Goal: Transaction & Acquisition: Purchase product/service

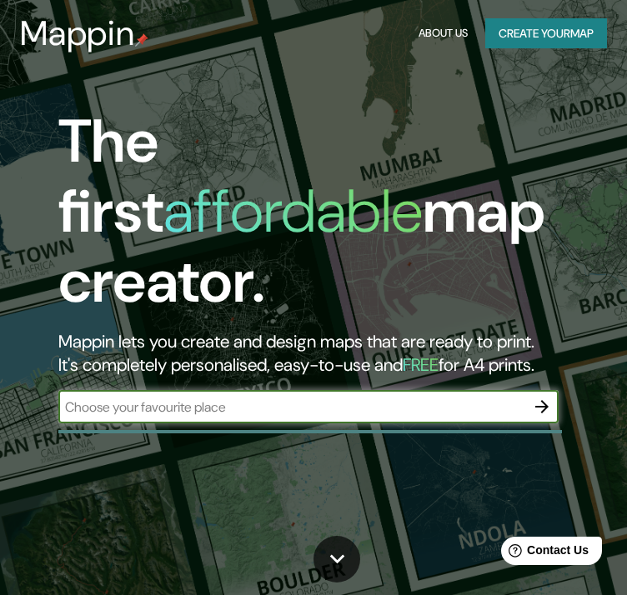
click at [560, 36] on button "Create your map" at bounding box center [546, 33] width 122 height 31
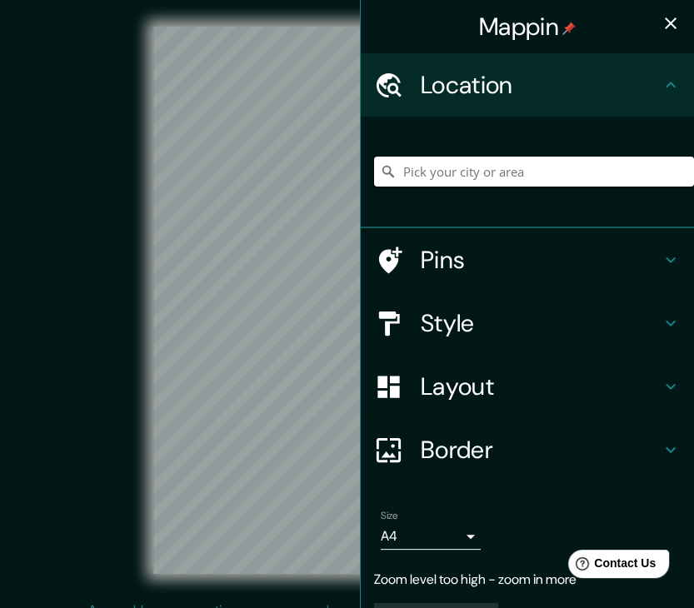
click at [498, 176] on input "Pick your city or area" at bounding box center [534, 172] width 320 height 30
click at [513, 278] on div "Pins" at bounding box center [527, 259] width 333 height 63
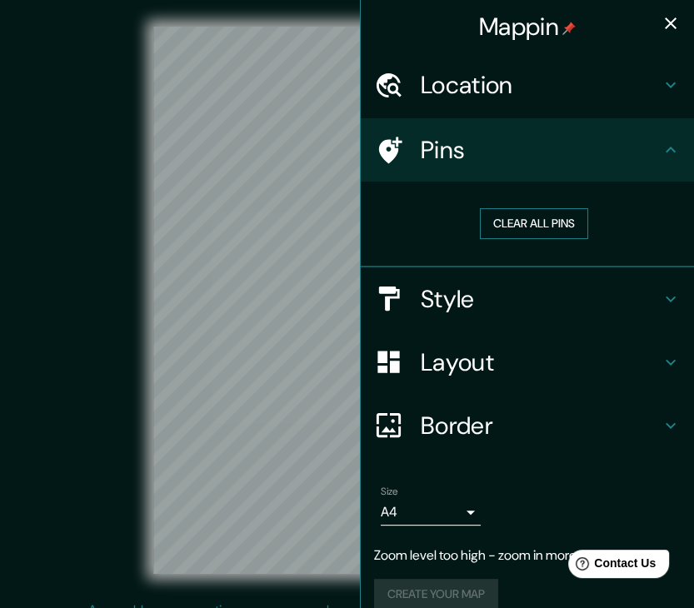
click at [514, 218] on button "Clear all pins" at bounding box center [534, 223] width 108 height 31
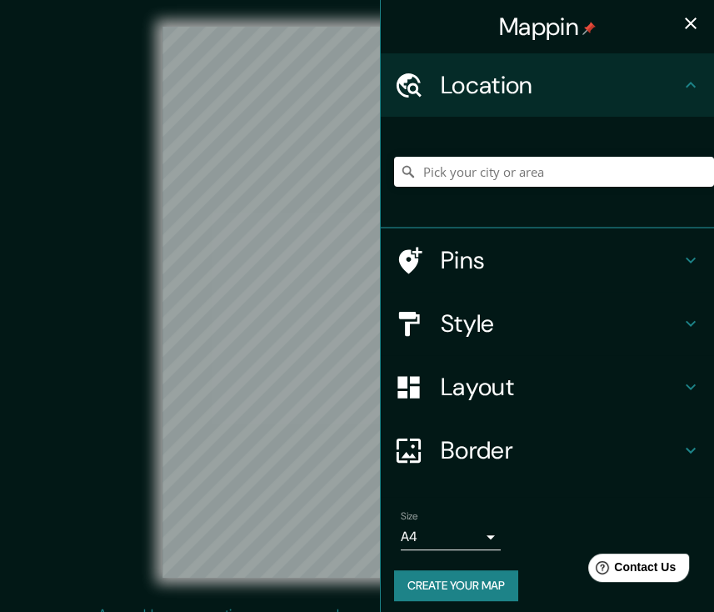
scroll to position [8, 0]
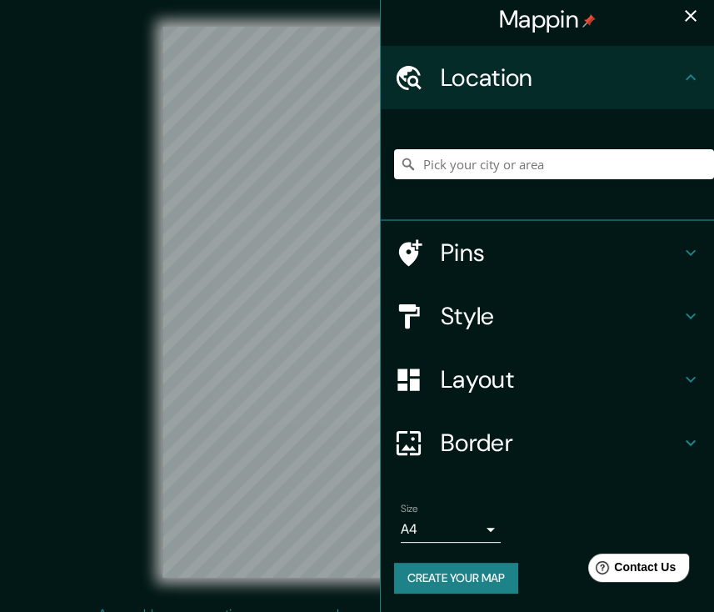
click at [466, 269] on div "Pins" at bounding box center [547, 252] width 333 height 63
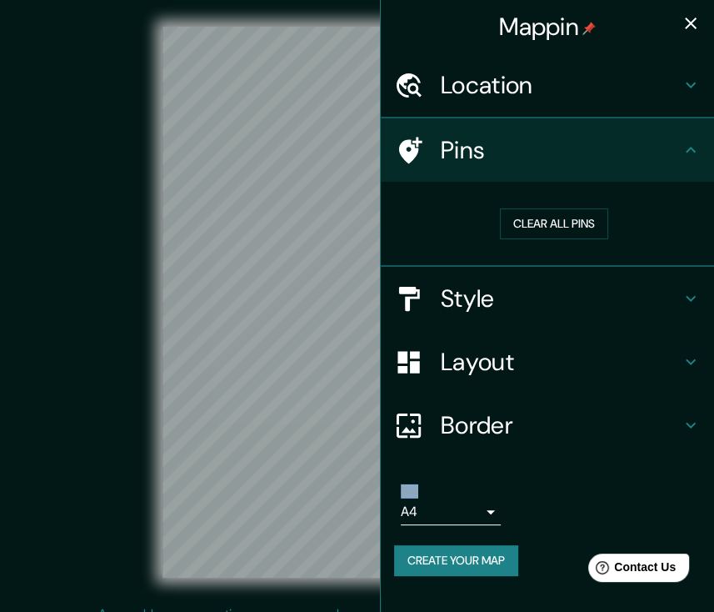
click at [466, 253] on div "Clear all pins" at bounding box center [554, 224] width 320 height 58
click at [556, 213] on button "Clear all pins" at bounding box center [554, 223] width 108 height 31
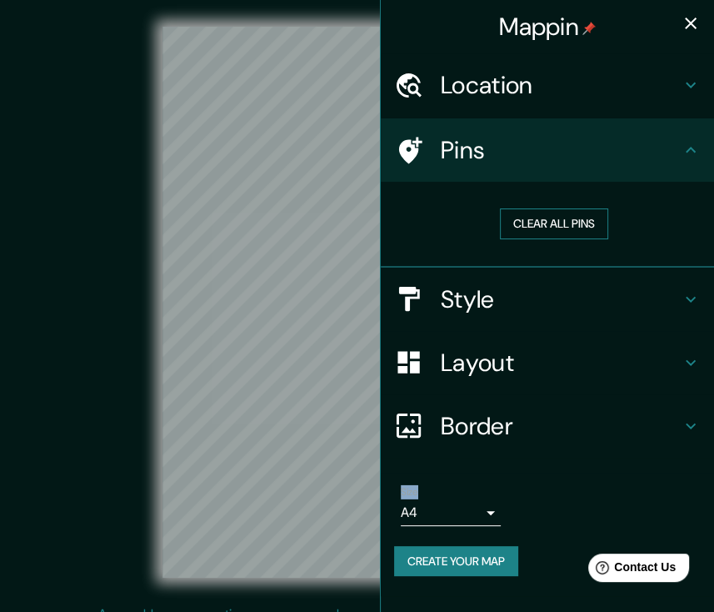
click at [543, 224] on button "Clear all pins" at bounding box center [554, 223] width 108 height 31
click at [542, 224] on button "Clear all pins" at bounding box center [554, 223] width 108 height 31
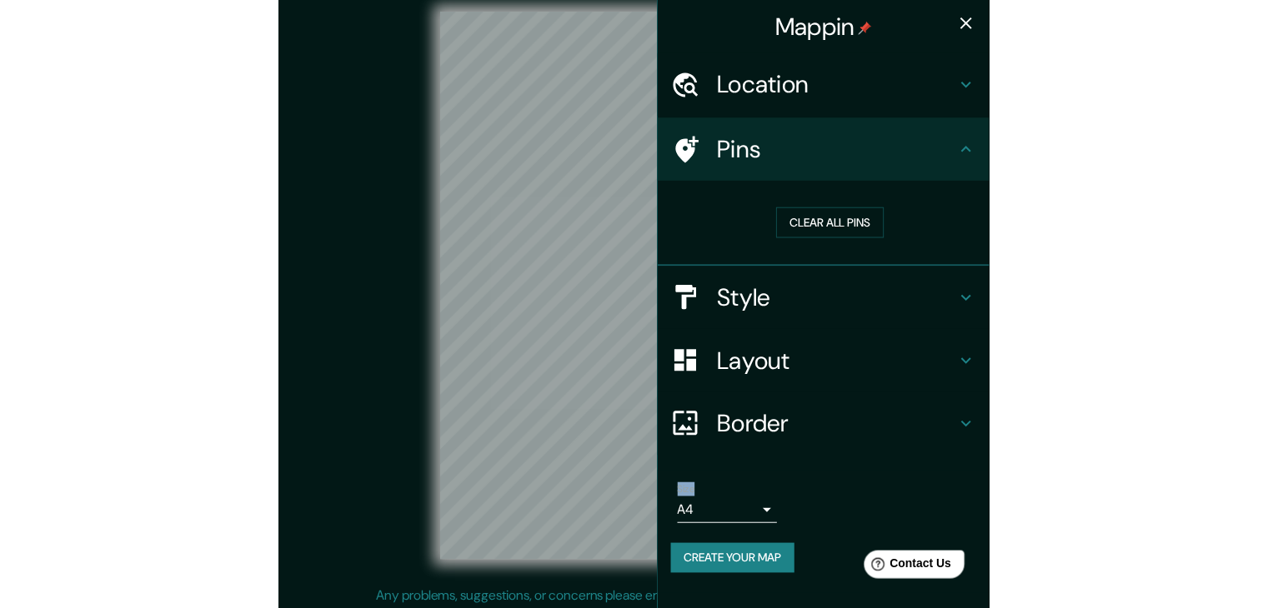
scroll to position [18, 0]
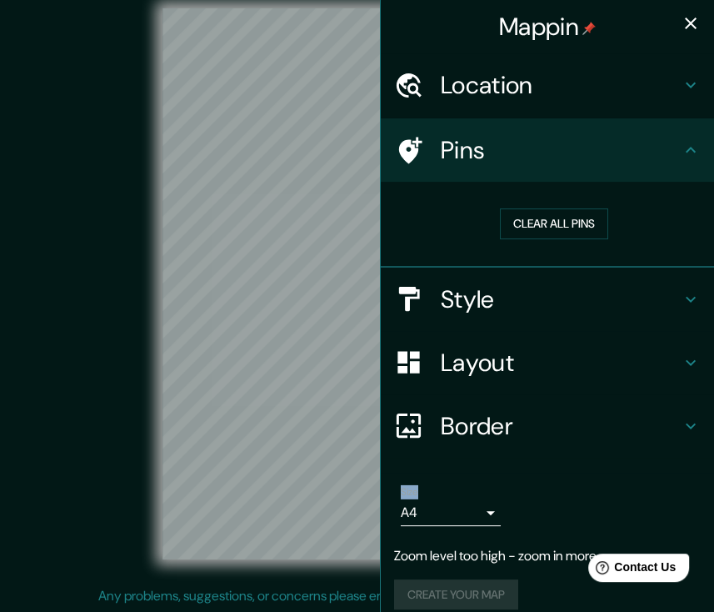
click at [388, 325] on div "Mappin Location Pins Clear all pins Style Layout Border Choose a border. Hint :…" at bounding box center [357, 297] width 714 height 631
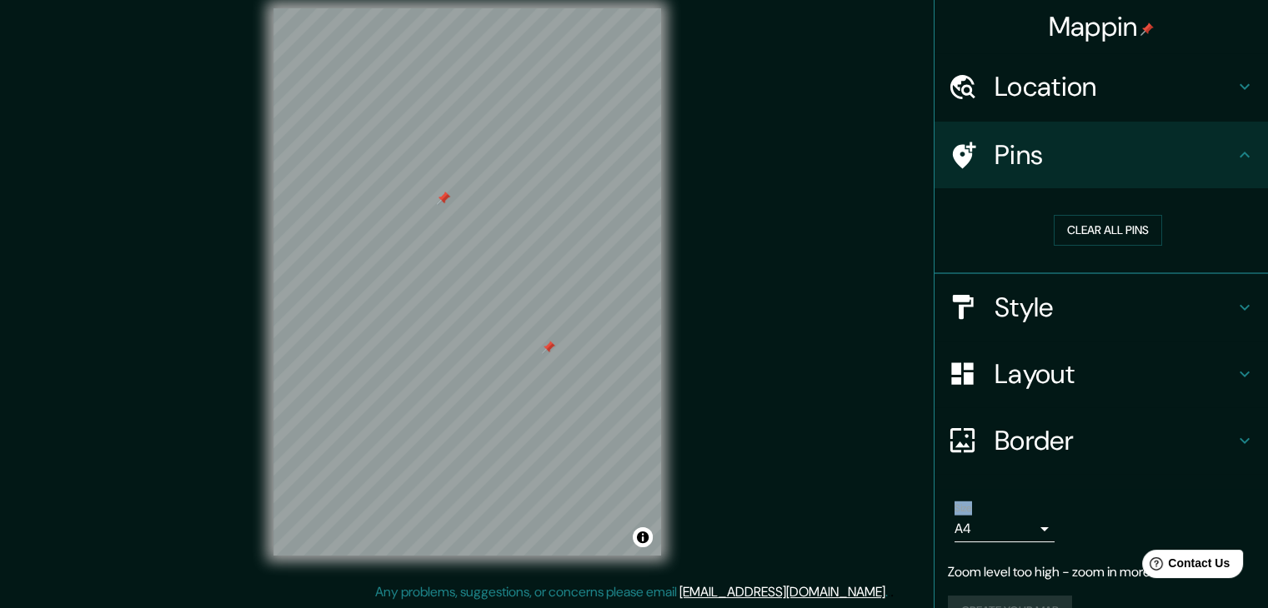
click at [542, 353] on div at bounding box center [548, 347] width 13 height 13
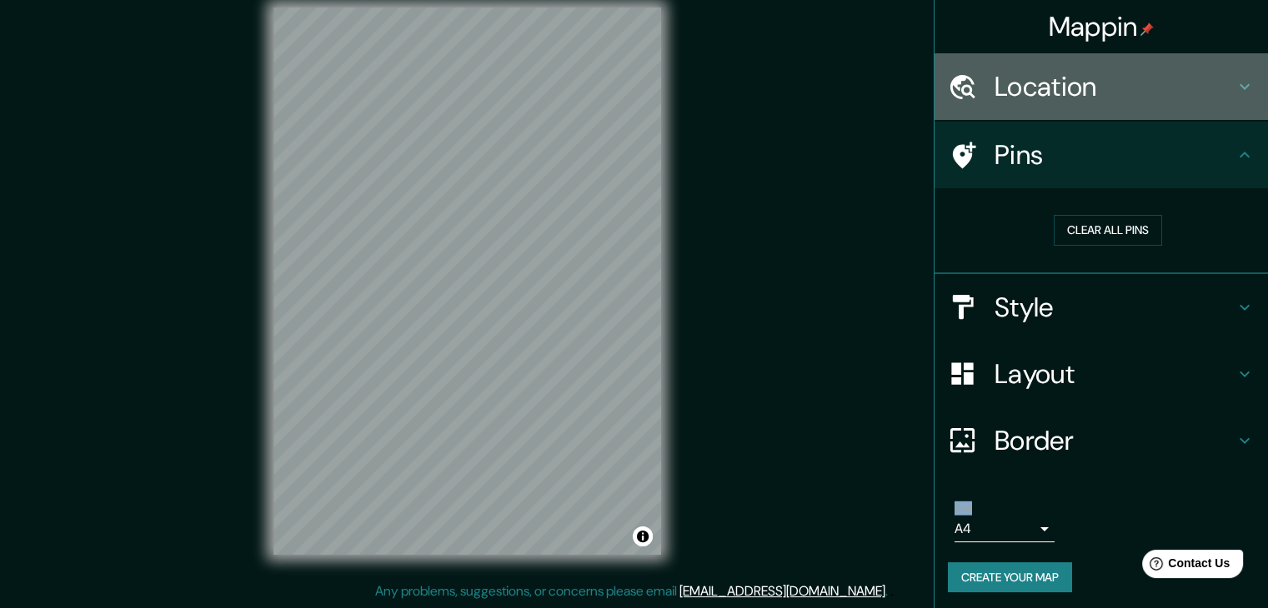
click at [1096, 83] on h4 "Location" at bounding box center [1114, 86] width 240 height 33
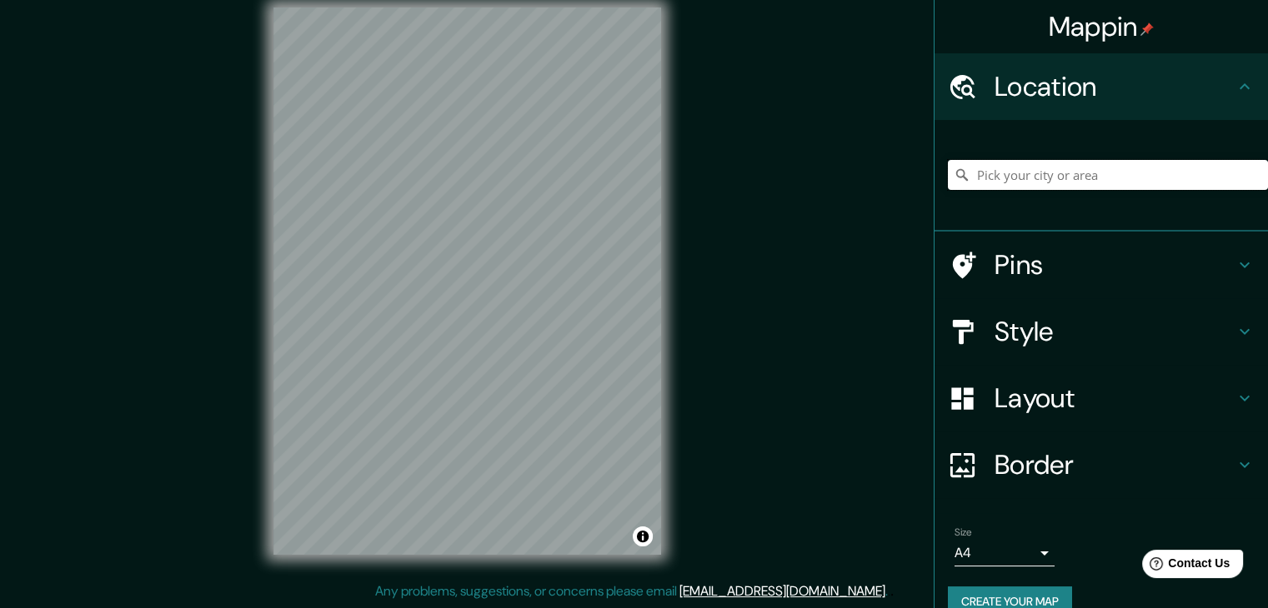
click at [1054, 168] on input "Pick your city or area" at bounding box center [1108, 175] width 320 height 30
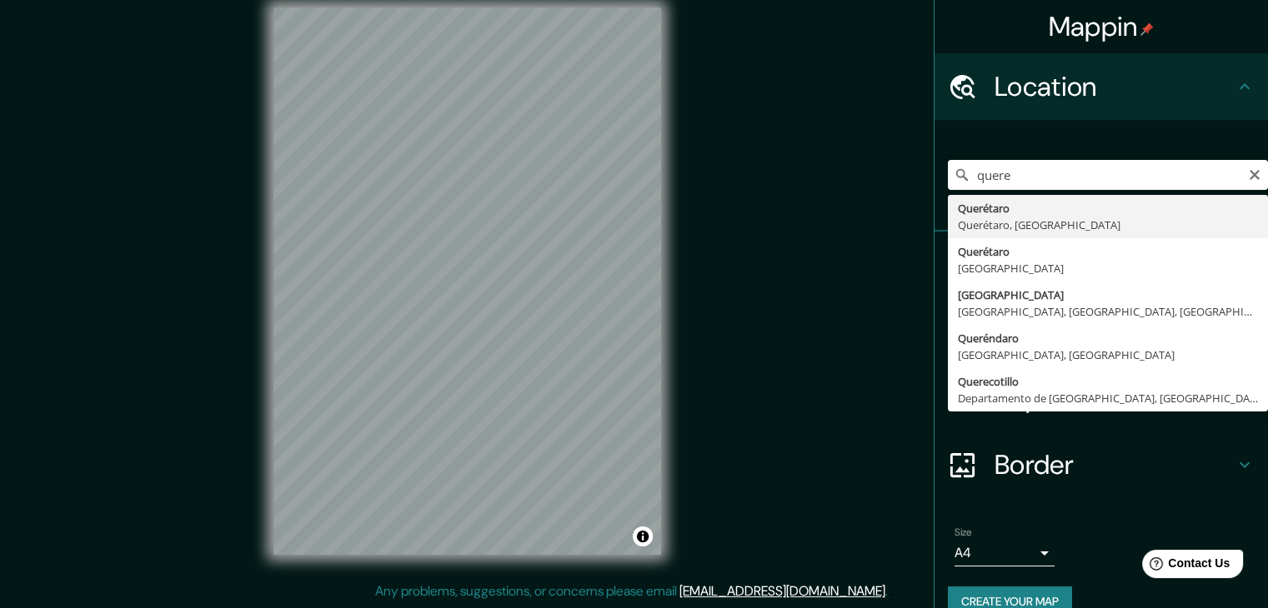
type input "Querétaro, Querétaro, México"
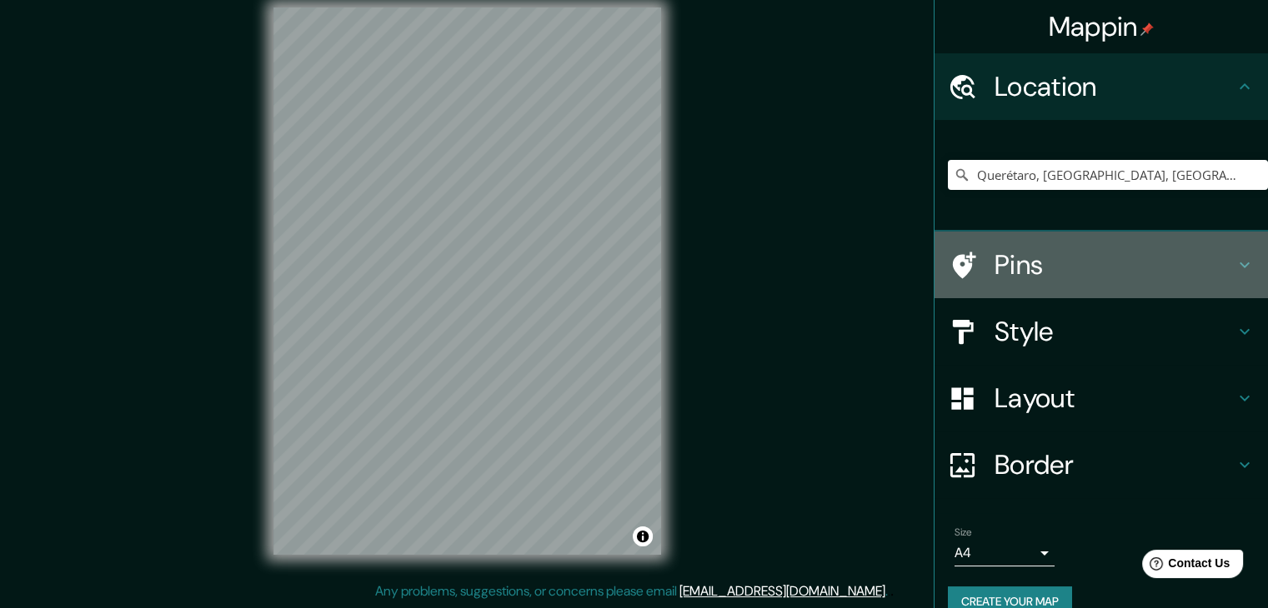
click at [1022, 278] on h4 "Pins" at bounding box center [1114, 264] width 240 height 33
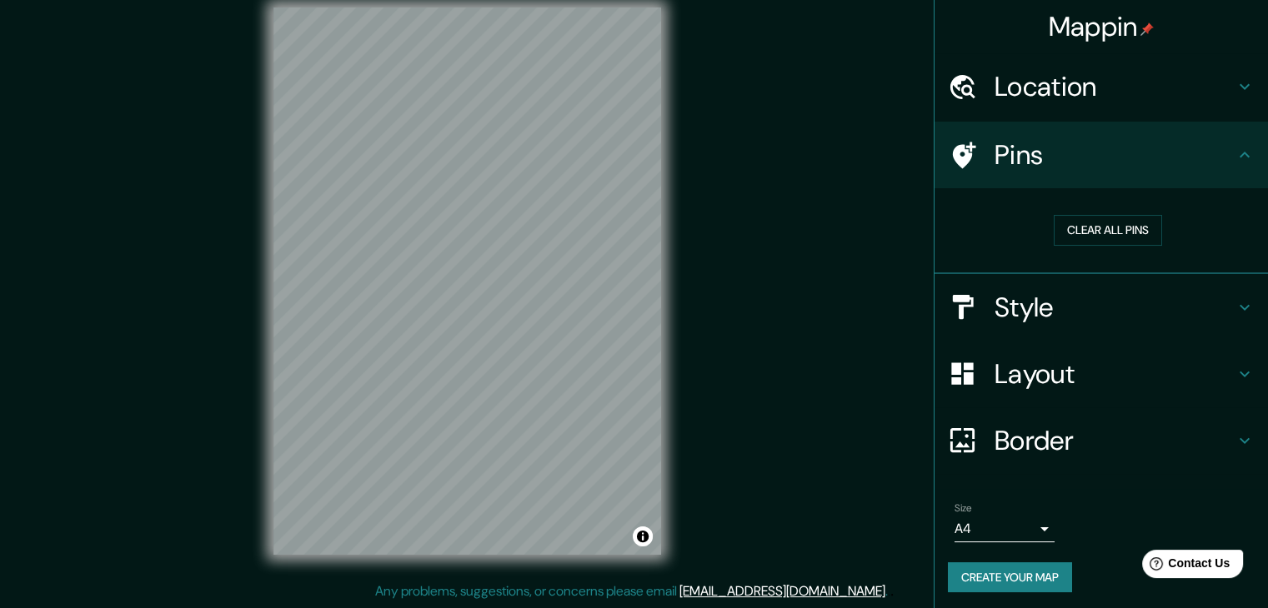
click at [1056, 302] on h4 "Style" at bounding box center [1114, 307] width 240 height 33
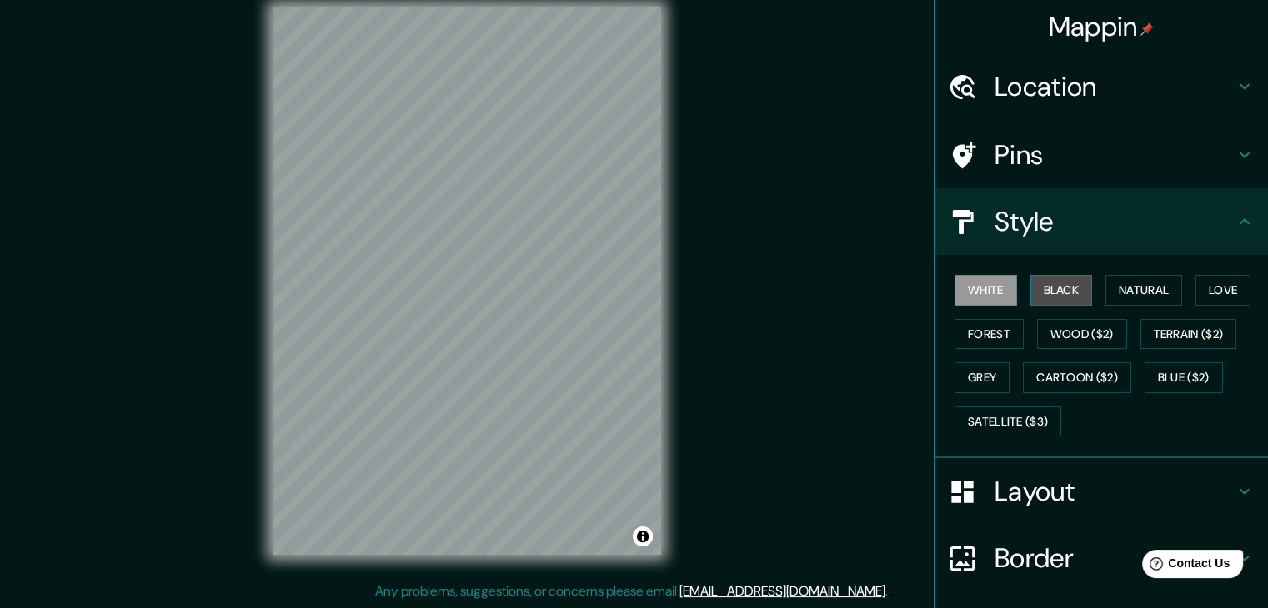
click at [1049, 291] on button "Black" at bounding box center [1061, 290] width 63 height 31
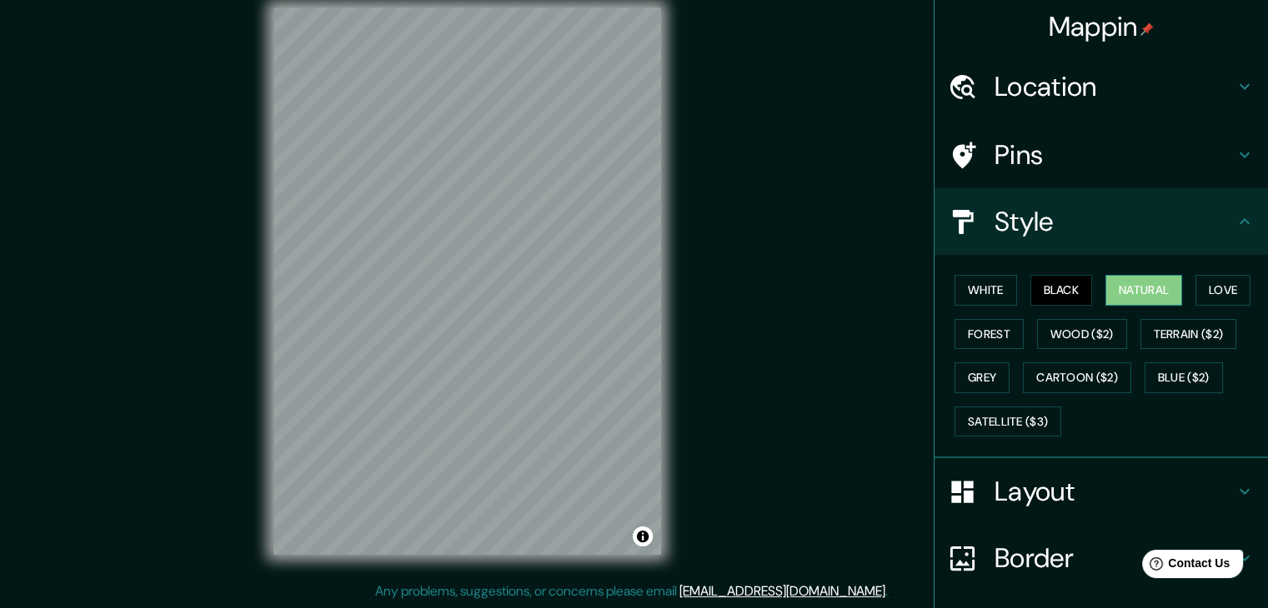
click at [1118, 288] on button "Natural" at bounding box center [1143, 290] width 77 height 31
click at [1207, 289] on button "Love" at bounding box center [1222, 290] width 55 height 31
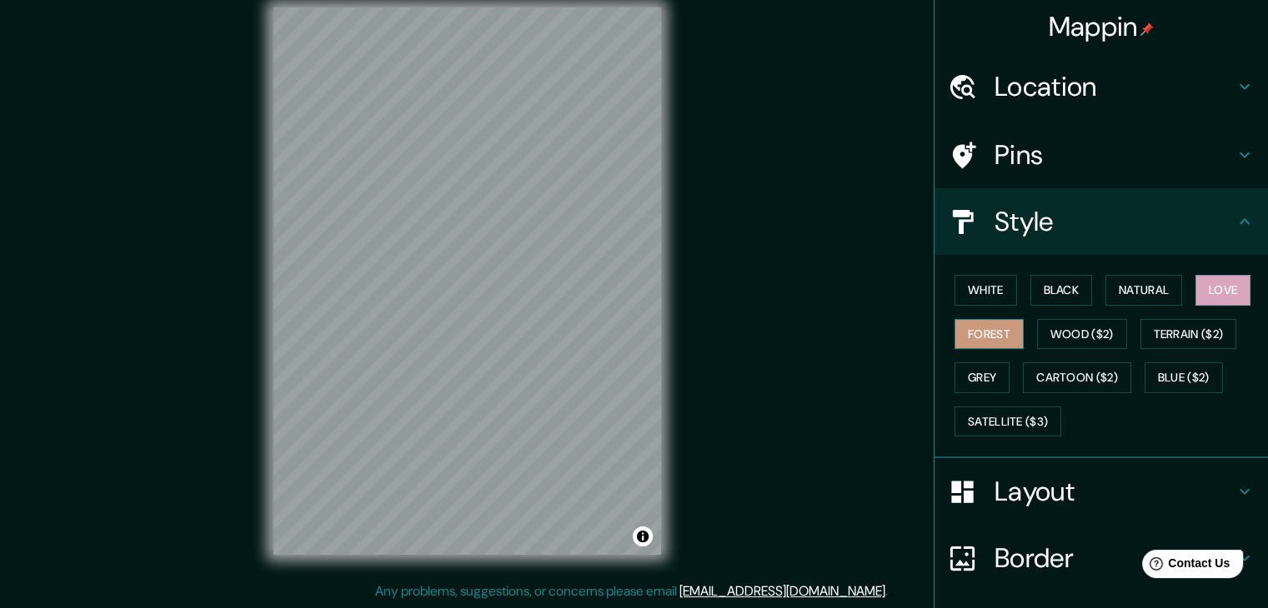
click at [978, 330] on button "Forest" at bounding box center [988, 334] width 69 height 31
click at [1091, 341] on button "Wood ($2)" at bounding box center [1082, 334] width 90 height 31
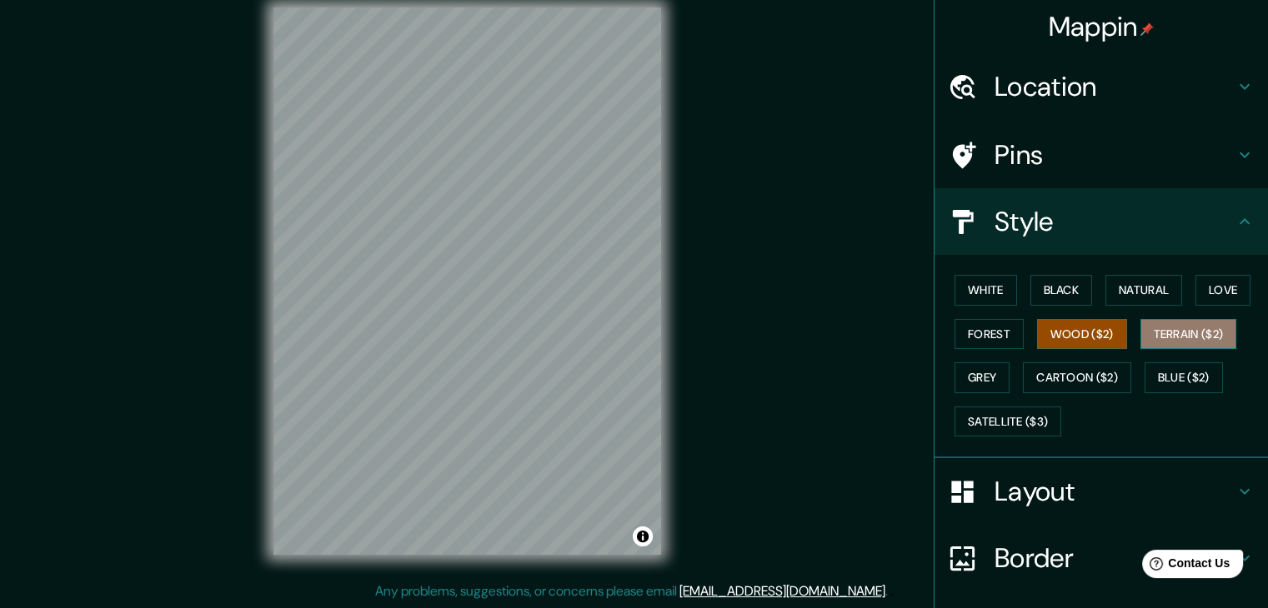
click at [1160, 341] on button "Terrain ($2)" at bounding box center [1188, 334] width 97 height 31
click at [963, 371] on button "Grey" at bounding box center [981, 378] width 55 height 31
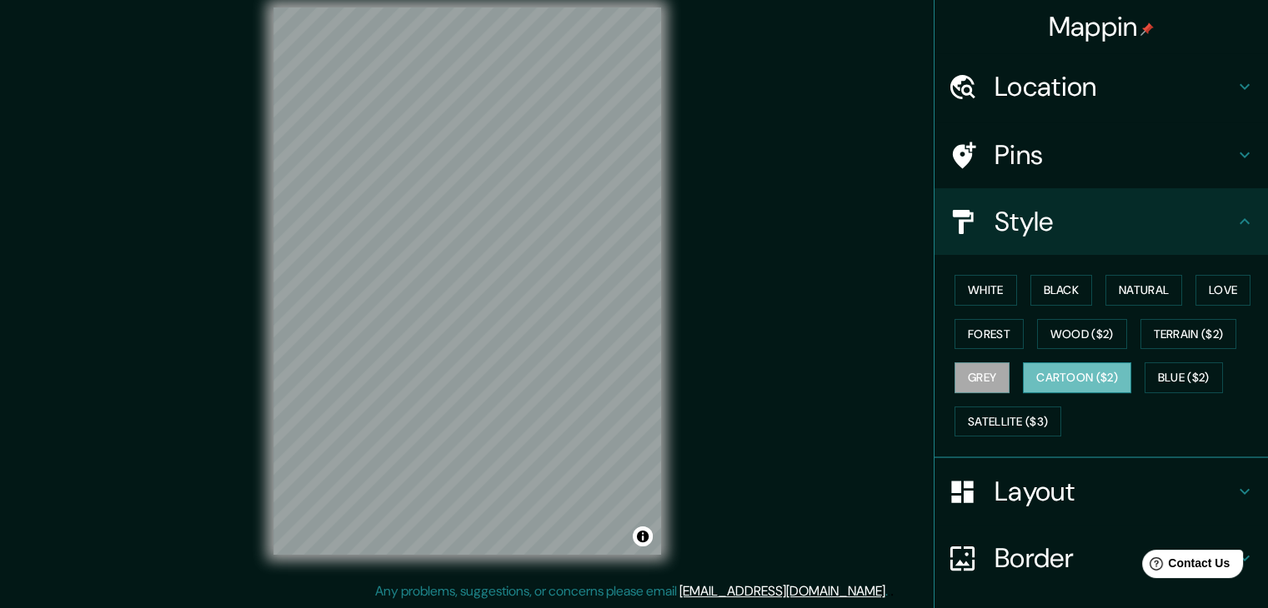
click at [1061, 374] on button "Cartoon ($2)" at bounding box center [1077, 378] width 108 height 31
click at [1184, 377] on button "Blue ($2)" at bounding box center [1183, 378] width 78 height 31
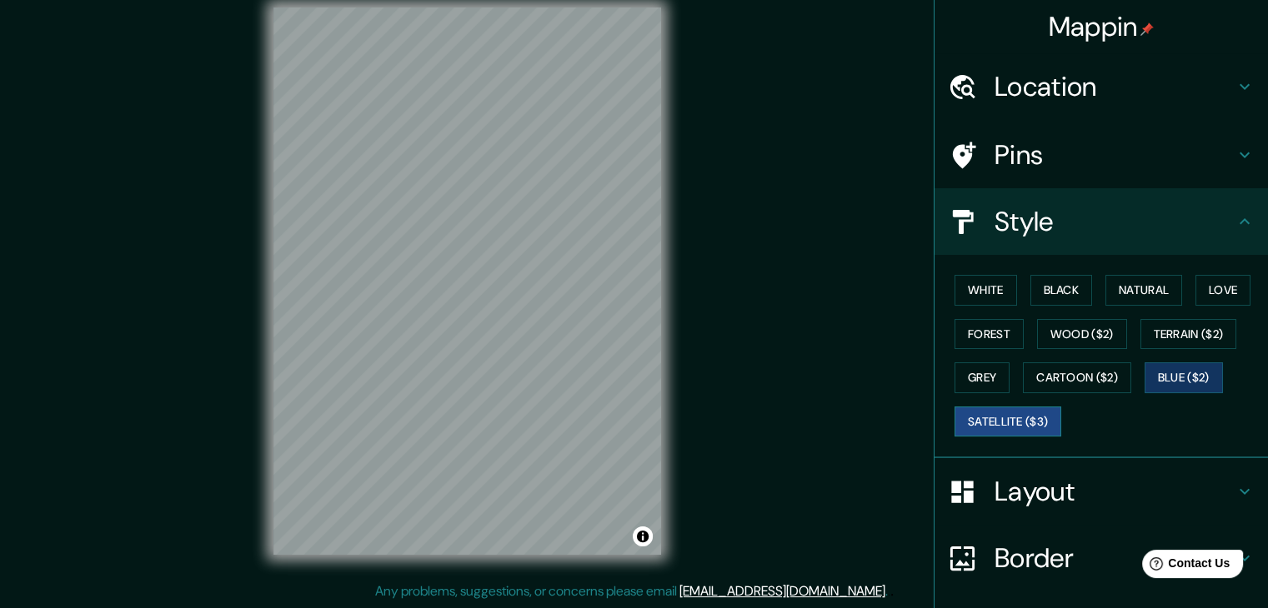
click at [1011, 421] on button "Satellite ($3)" at bounding box center [1007, 422] width 107 height 31
click at [1167, 380] on button "Blue ($2)" at bounding box center [1183, 378] width 78 height 31
click at [1007, 414] on button "Satellite ($3)" at bounding box center [1007, 422] width 107 height 31
click at [969, 280] on button "White" at bounding box center [985, 290] width 63 height 31
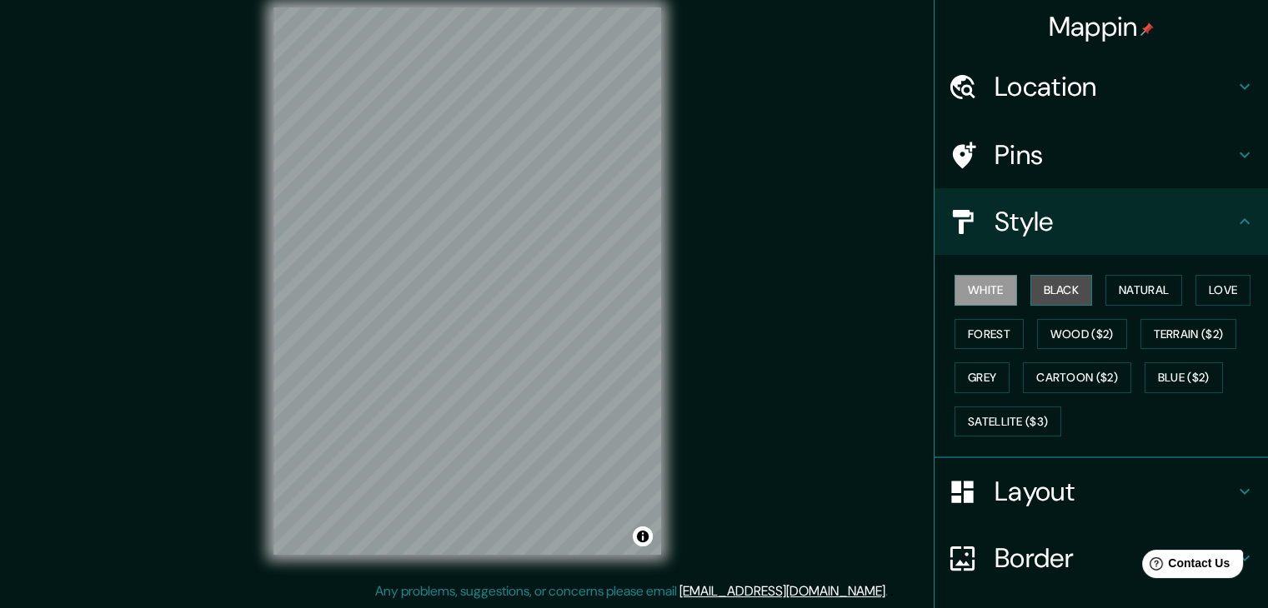
click at [1031, 276] on button "Black" at bounding box center [1061, 290] width 63 height 31
click at [975, 328] on button "Forest" at bounding box center [988, 334] width 69 height 31
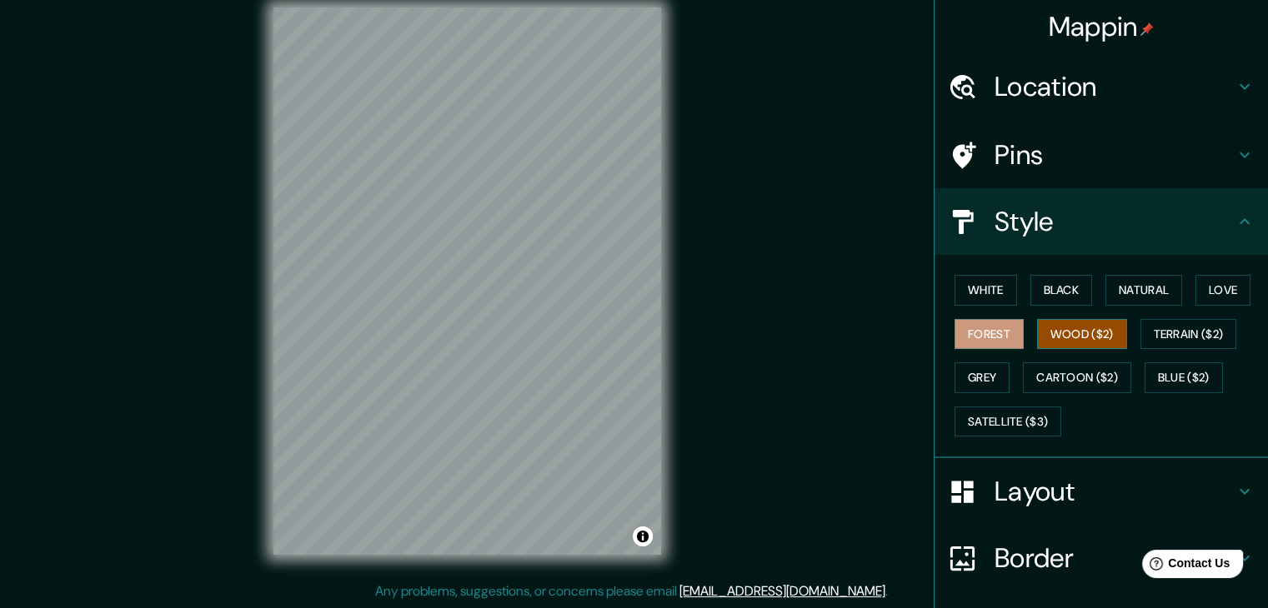
click at [1066, 334] on button "Wood ($2)" at bounding box center [1082, 334] width 90 height 31
click at [977, 330] on button "Forest" at bounding box center [988, 334] width 69 height 31
click at [1105, 294] on button "Natural" at bounding box center [1143, 290] width 77 height 31
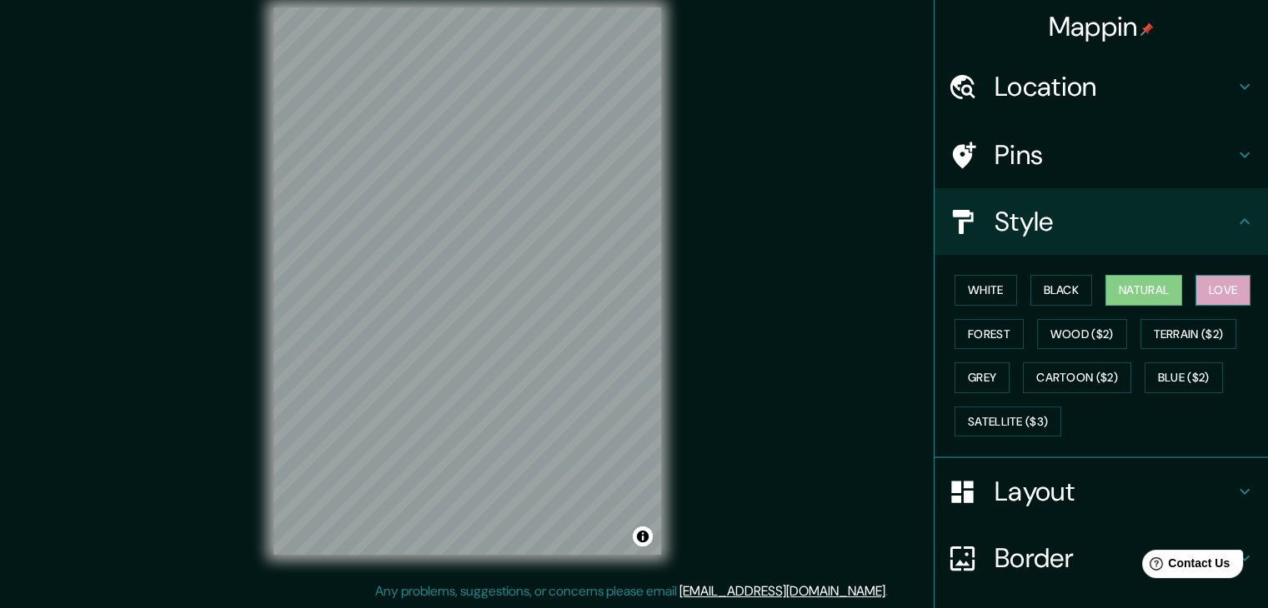
click at [1217, 279] on button "Love" at bounding box center [1222, 290] width 55 height 31
click at [973, 380] on button "Grey" at bounding box center [981, 378] width 55 height 31
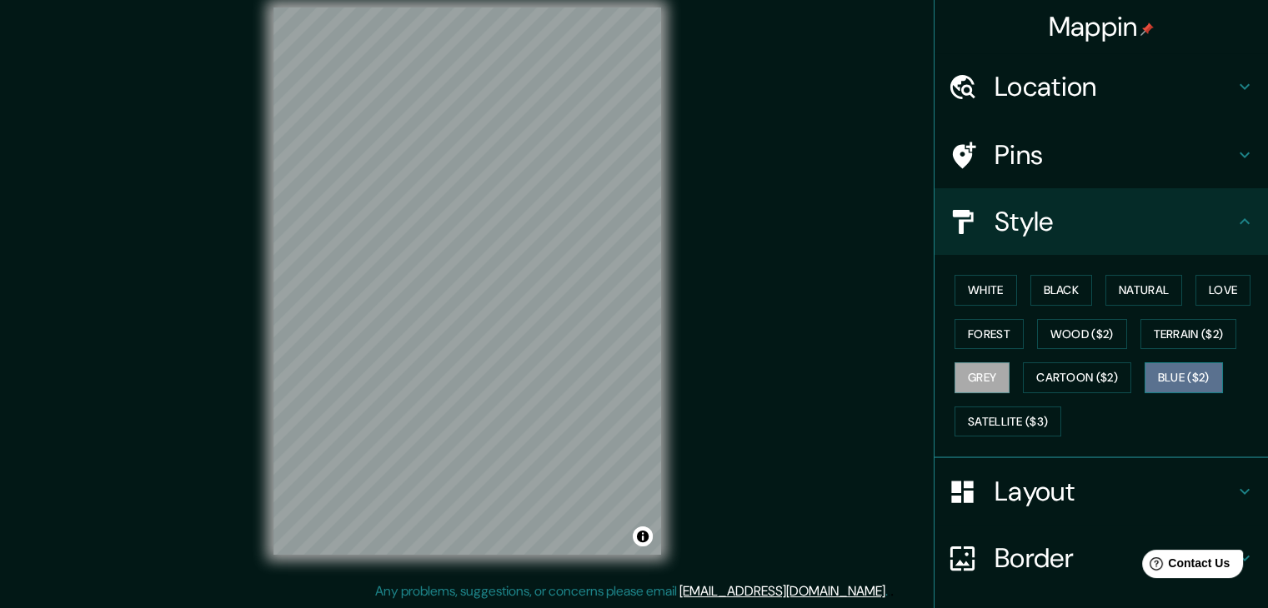
click at [1187, 381] on button "Blue ($2)" at bounding box center [1183, 378] width 78 height 31
click at [1082, 382] on button "Cartoon ($2)" at bounding box center [1077, 378] width 108 height 31
click at [987, 381] on button "Grey" at bounding box center [981, 378] width 55 height 31
click at [1161, 338] on button "Terrain ($2)" at bounding box center [1188, 334] width 97 height 31
click at [1121, 333] on div "White Black Natural Love Forest Wood ($2) Terrain ($2) Grey Cartoon ($2) Blue (…" at bounding box center [1108, 355] width 320 height 175
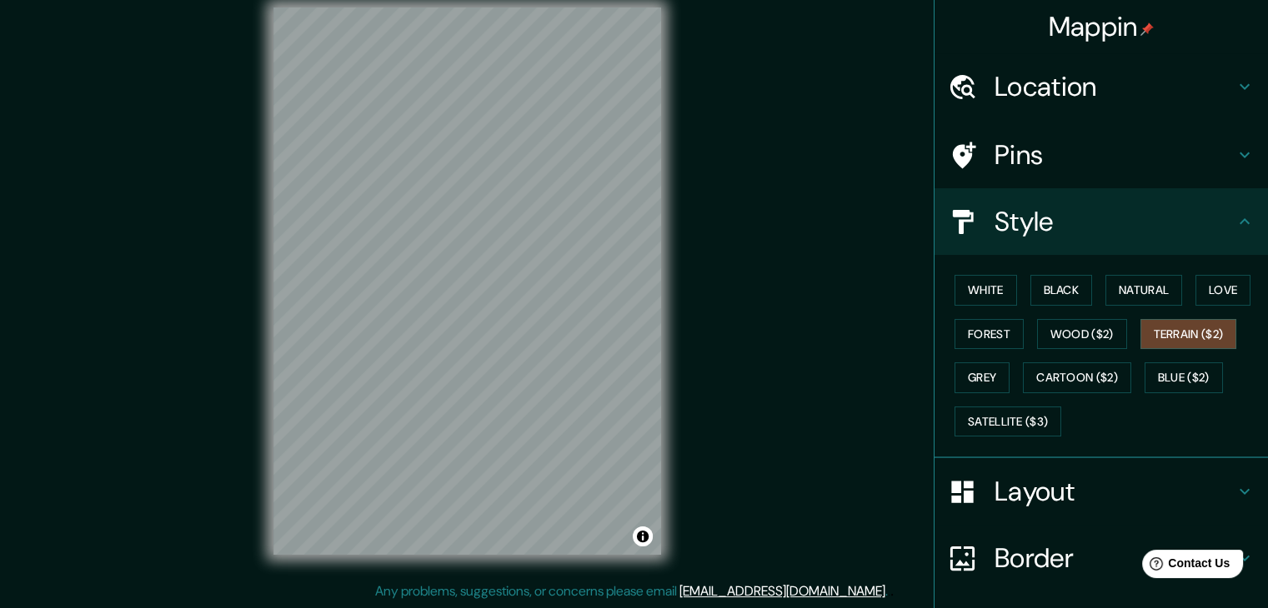
click at [1121, 333] on div "White Black Natural Love Forest Wood ($2) Terrain ($2) Grey Cartoon ($2) Blue (…" at bounding box center [1108, 355] width 320 height 175
click at [1104, 332] on button "Wood ($2)" at bounding box center [1082, 334] width 90 height 31
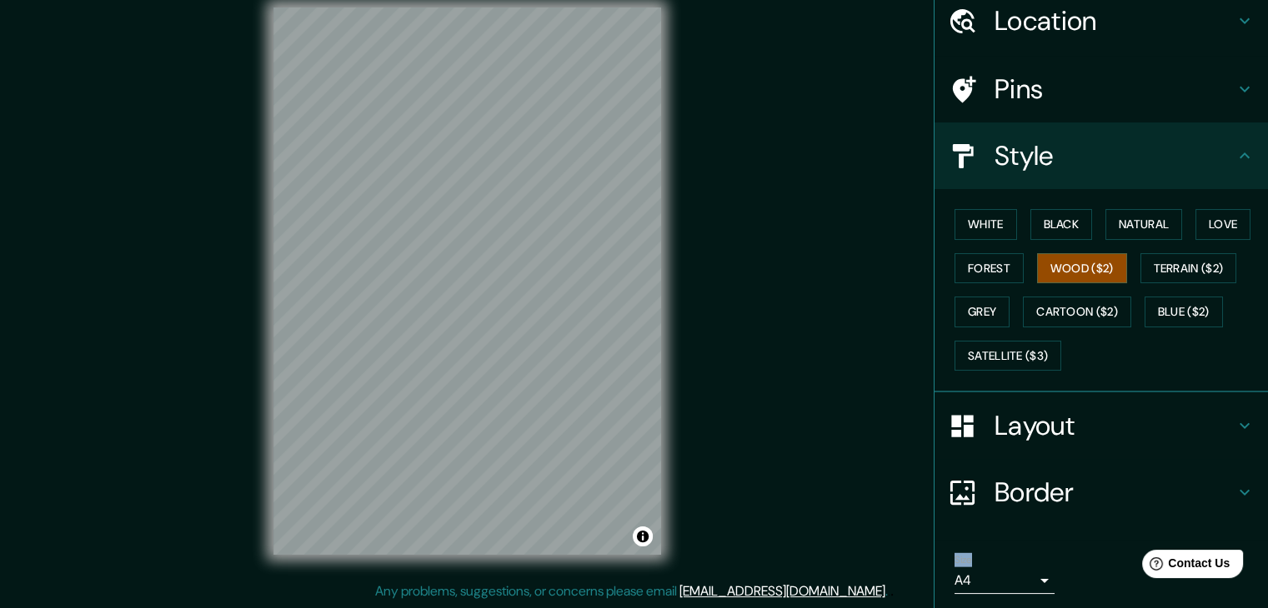
scroll to position [120, 0]
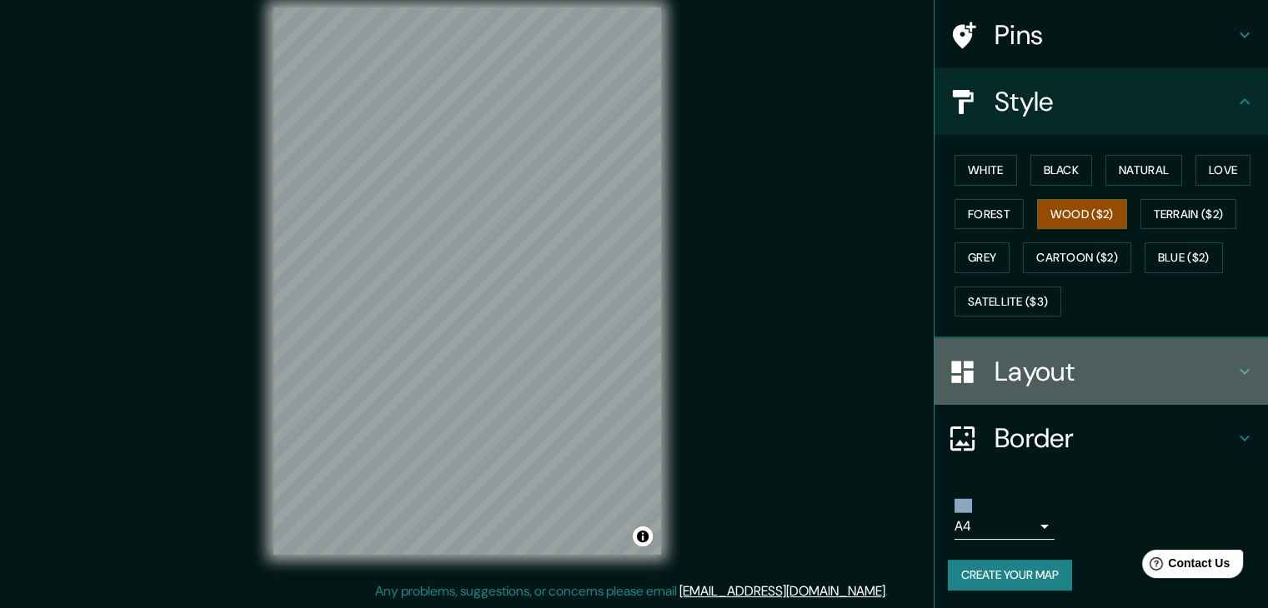
click at [1111, 369] on h4 "Layout" at bounding box center [1114, 371] width 240 height 33
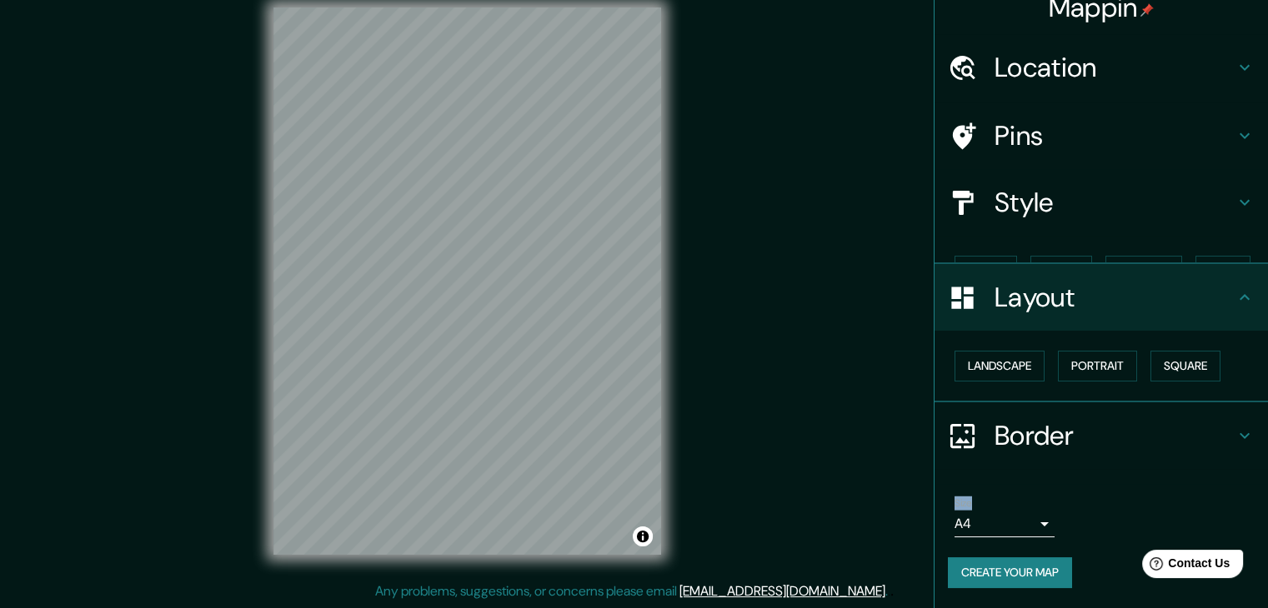
scroll to position [0, 0]
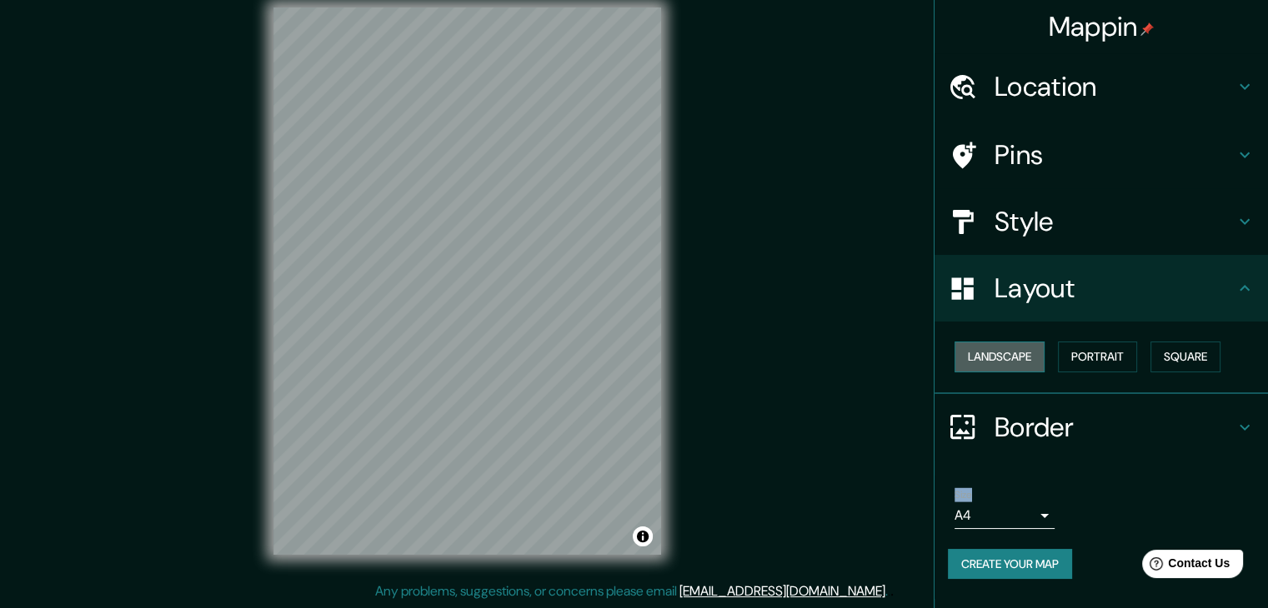
click at [1000, 352] on button "Landscape" at bounding box center [999, 357] width 90 height 31
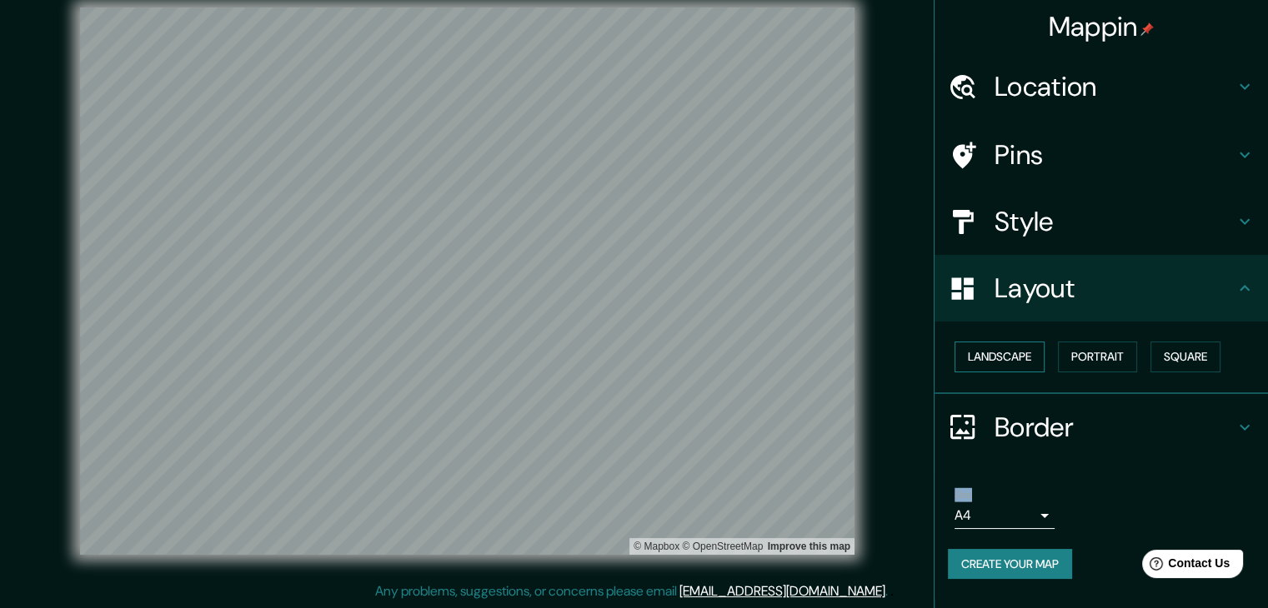
click at [1000, 352] on button "Landscape" at bounding box center [999, 357] width 90 height 31
click at [1087, 352] on button "Portrait" at bounding box center [1097, 357] width 79 height 31
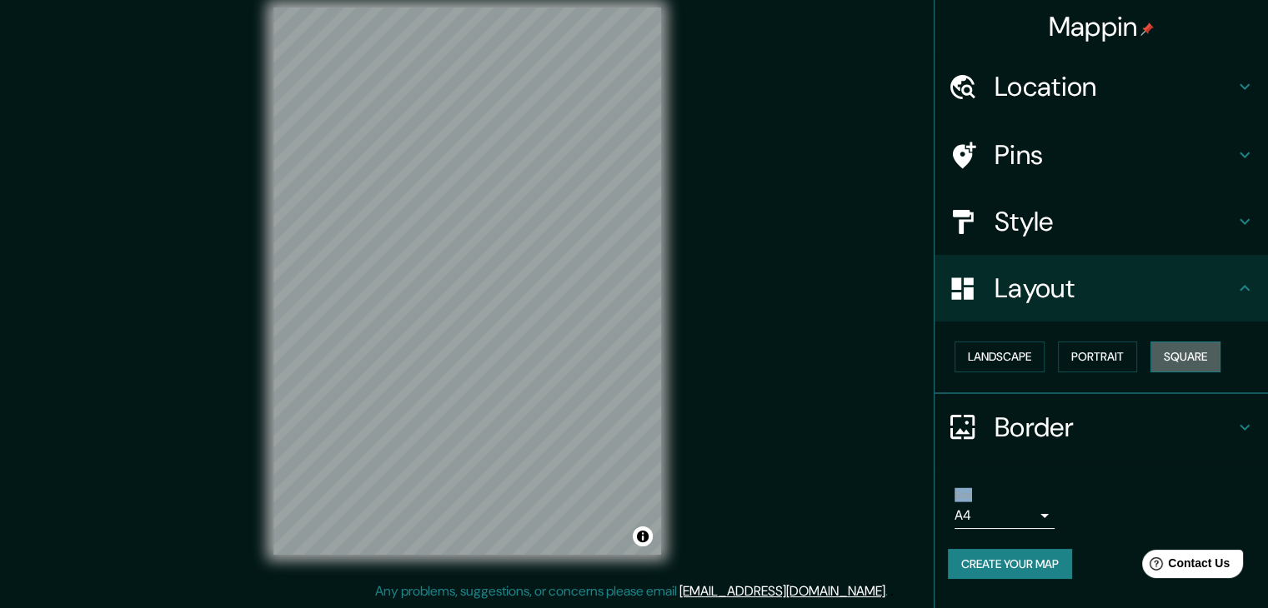
click at [1190, 351] on button "Square" at bounding box center [1185, 357] width 70 height 31
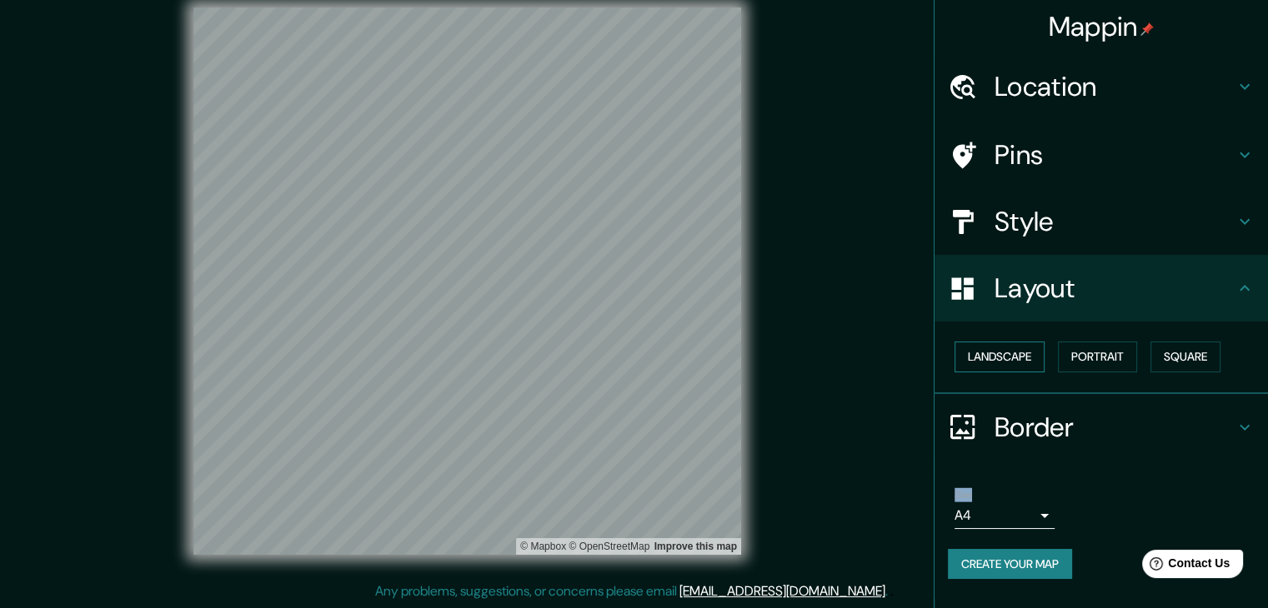
click at [1017, 354] on button "Landscape" at bounding box center [999, 357] width 90 height 31
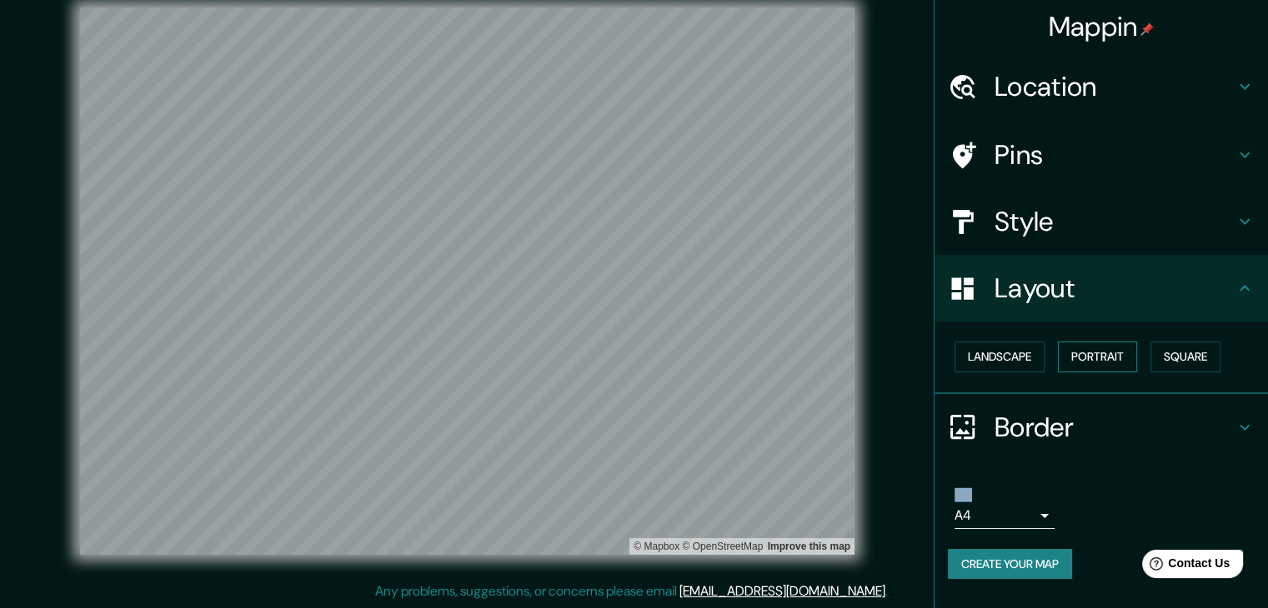
click at [1092, 348] on button "Portrait" at bounding box center [1097, 357] width 79 height 31
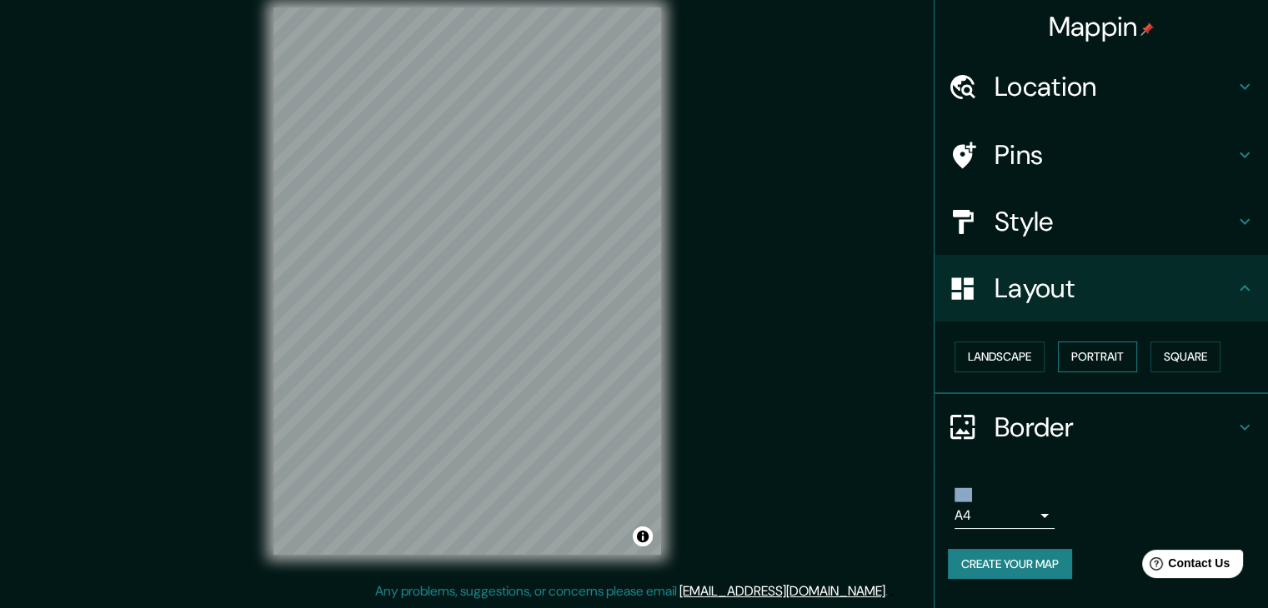
click at [1092, 348] on button "Portrait" at bounding box center [1097, 357] width 79 height 31
click at [970, 420] on icon at bounding box center [962, 427] width 29 height 29
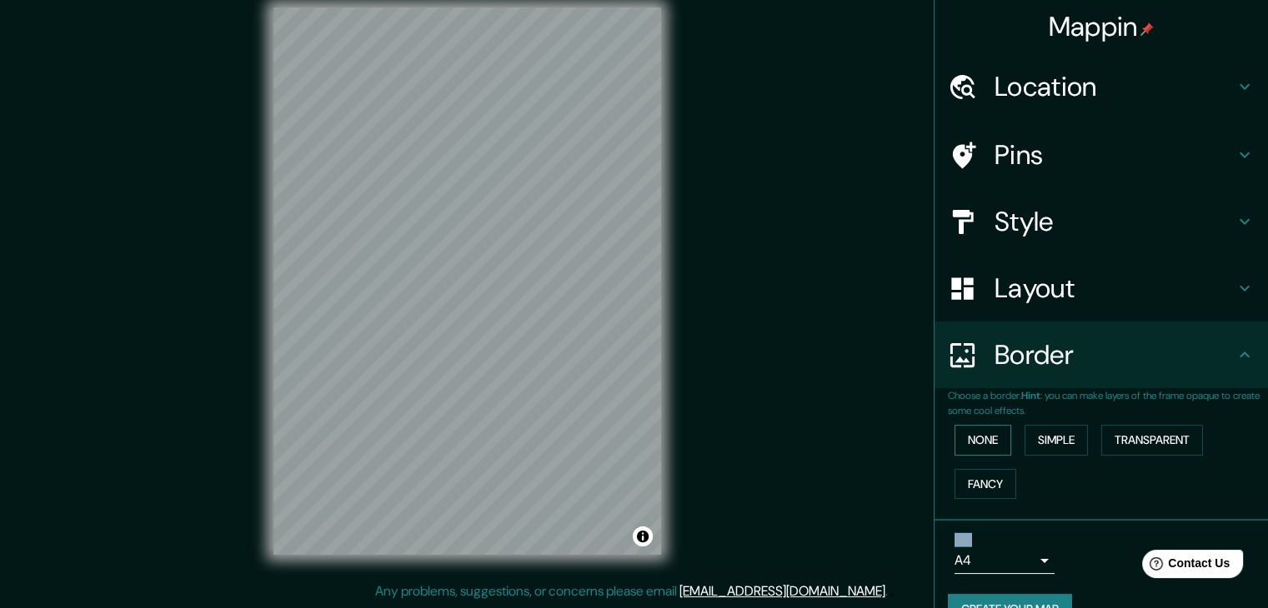
click at [971, 438] on button "None" at bounding box center [982, 440] width 57 height 31
click at [1030, 438] on button "Simple" at bounding box center [1055, 440] width 63 height 31
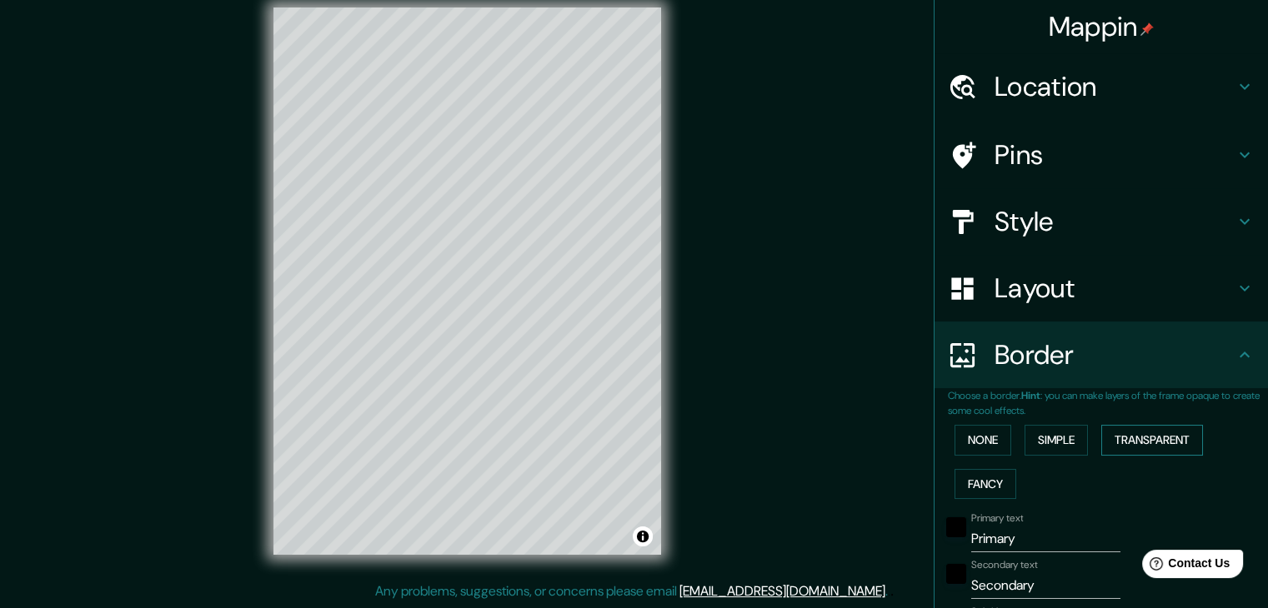
click at [1151, 436] on button "Transparent" at bounding box center [1152, 440] width 102 height 31
click at [982, 484] on button "Fancy" at bounding box center [985, 484] width 62 height 31
click at [976, 443] on button "None" at bounding box center [982, 440] width 57 height 31
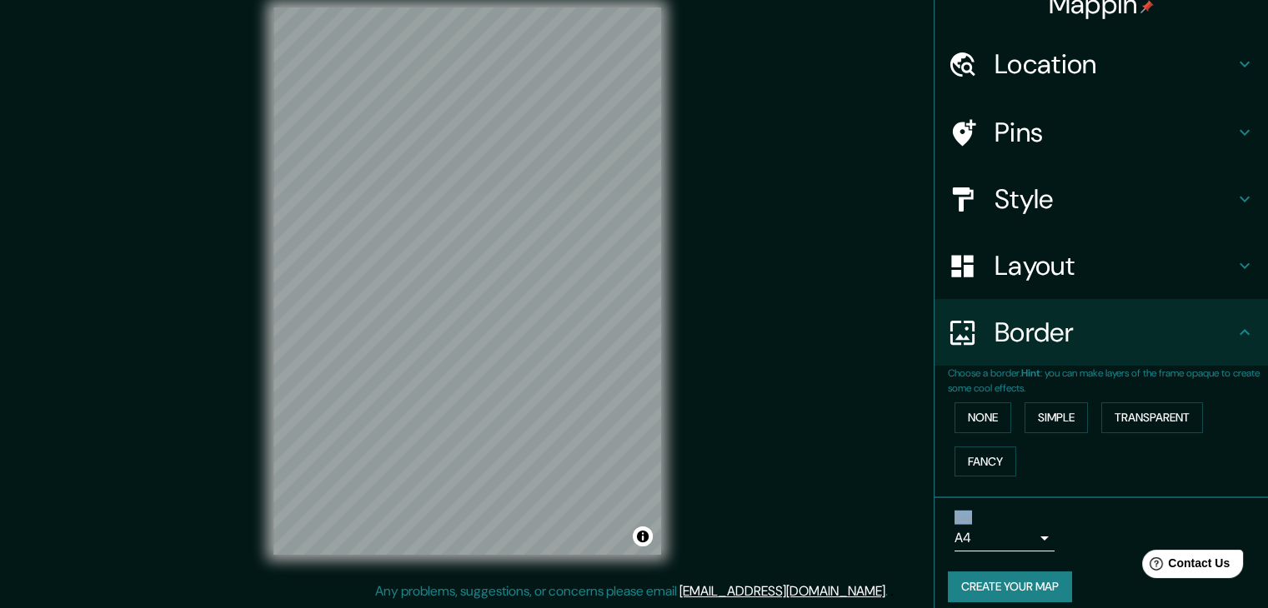
scroll to position [35, 0]
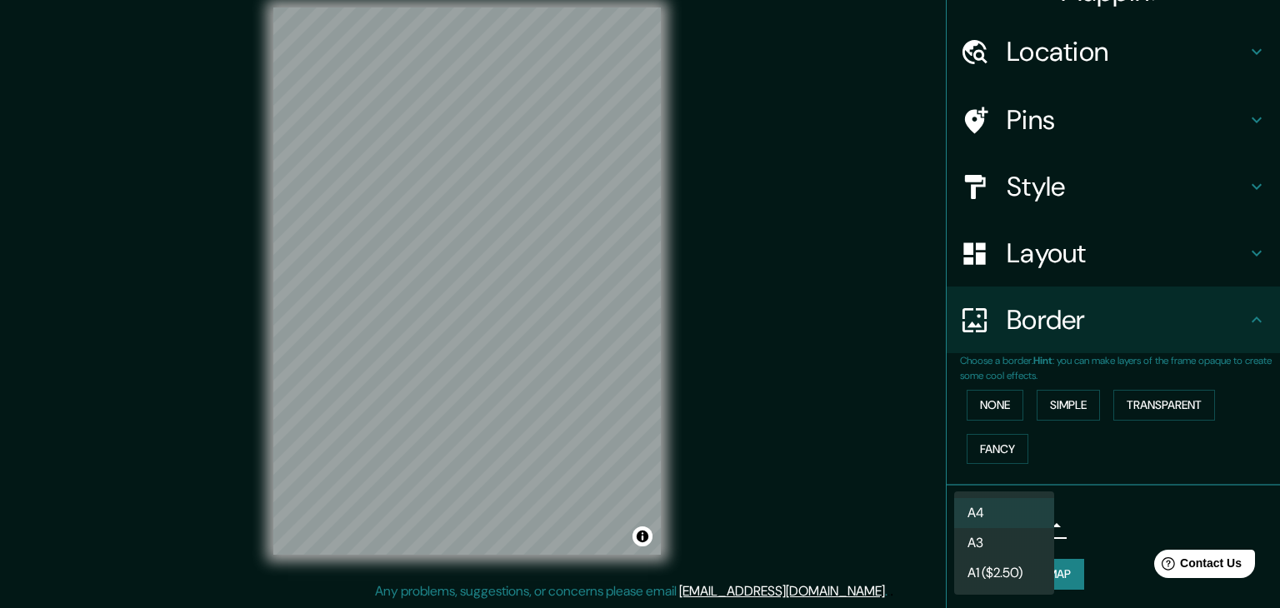
click at [1029, 530] on body "Mappin Location Querétaro, Querétaro, México Pins Style Layout Border Choose a …" at bounding box center [640, 285] width 1280 height 608
click at [1103, 525] on div at bounding box center [640, 304] width 1280 height 608
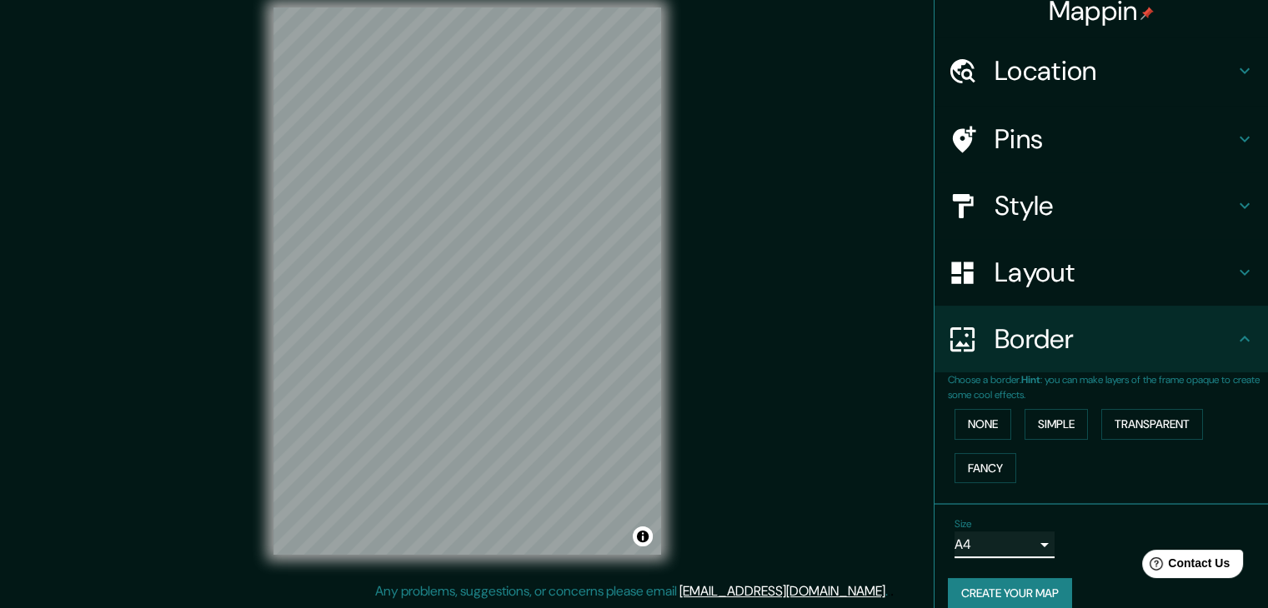
scroll to position [0, 0]
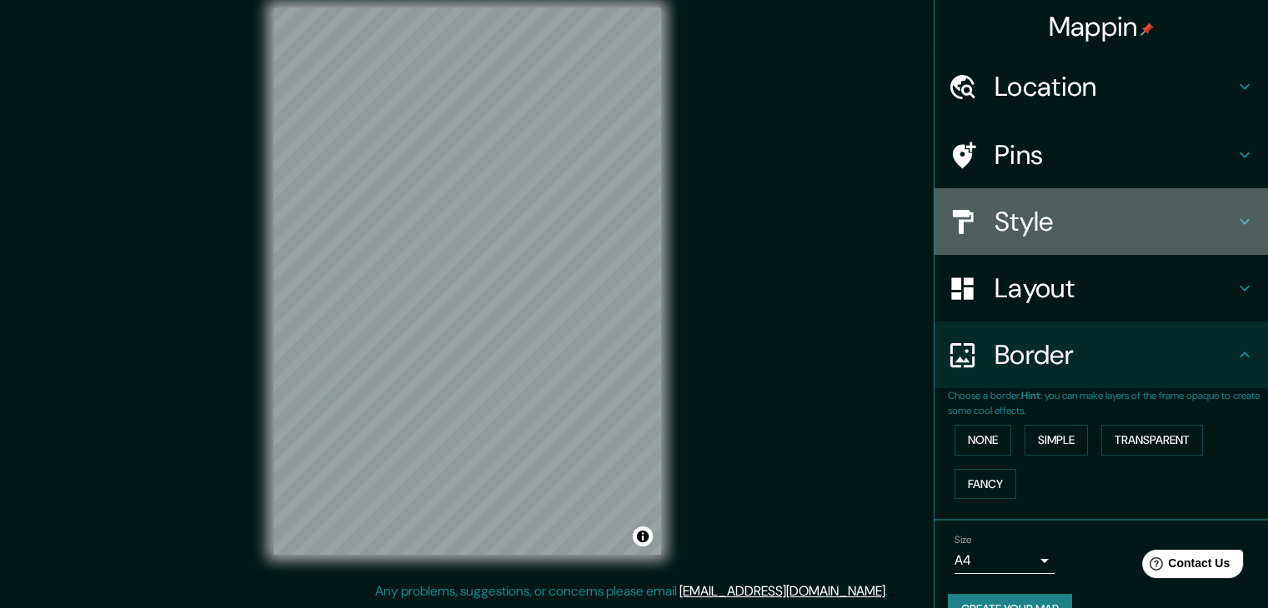
click at [1031, 211] on h4 "Style" at bounding box center [1114, 221] width 240 height 33
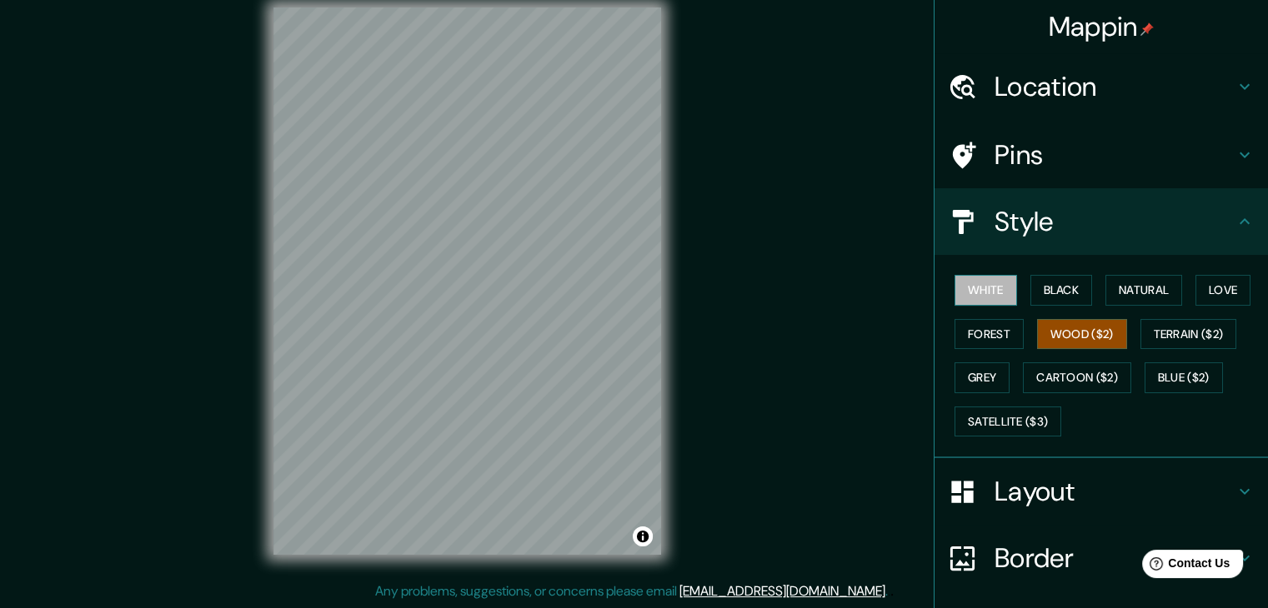
click at [987, 285] on button "White" at bounding box center [985, 290] width 63 height 31
click at [1039, 287] on button "Black" at bounding box center [1061, 290] width 63 height 31
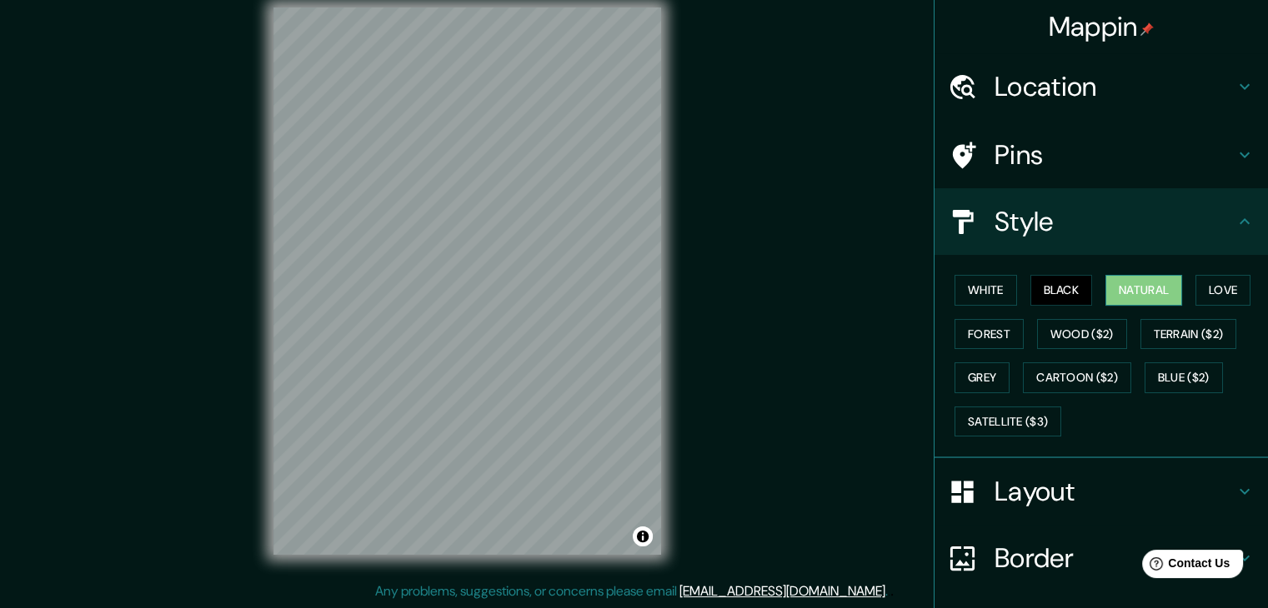
click at [1118, 286] on button "Natural" at bounding box center [1143, 290] width 77 height 31
click at [1119, 286] on button "Natural" at bounding box center [1143, 290] width 77 height 31
click at [998, 288] on button "White" at bounding box center [985, 290] width 63 height 31
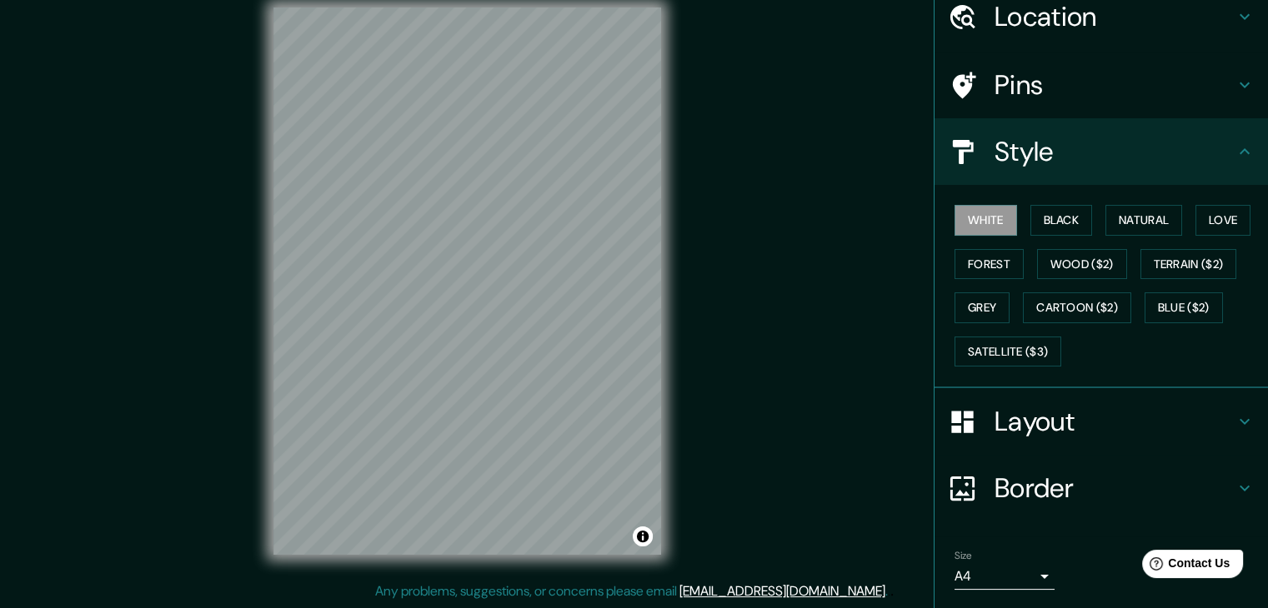
scroll to position [120, 0]
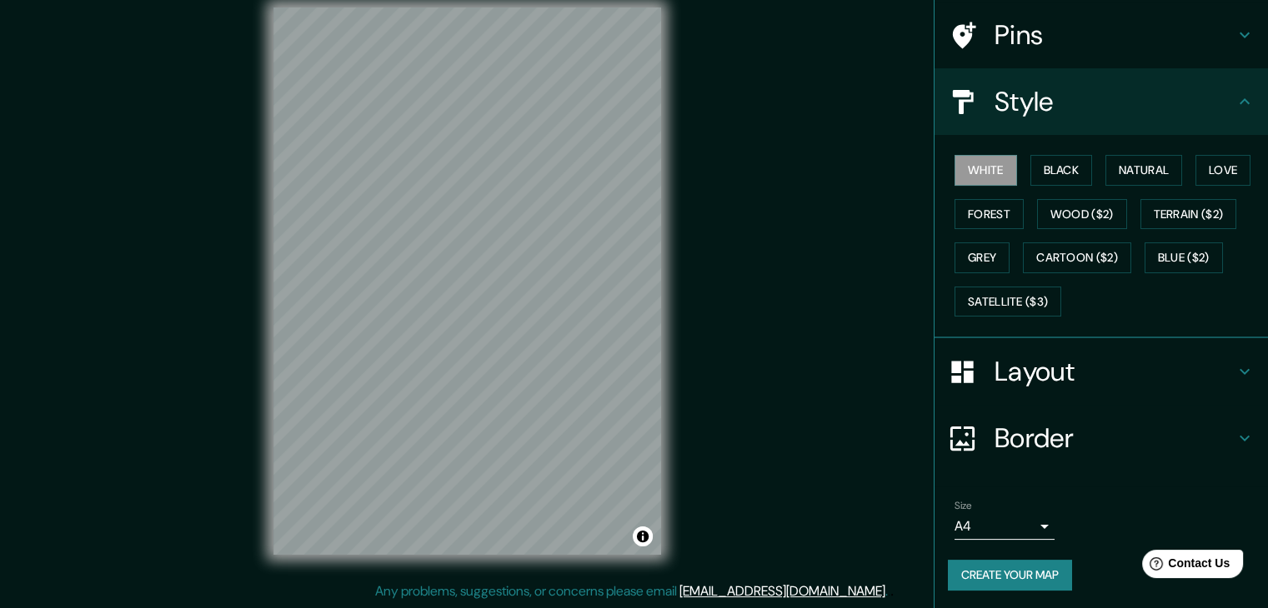
click at [983, 538] on div "Size A4 single" at bounding box center [1101, 519] width 307 height 53
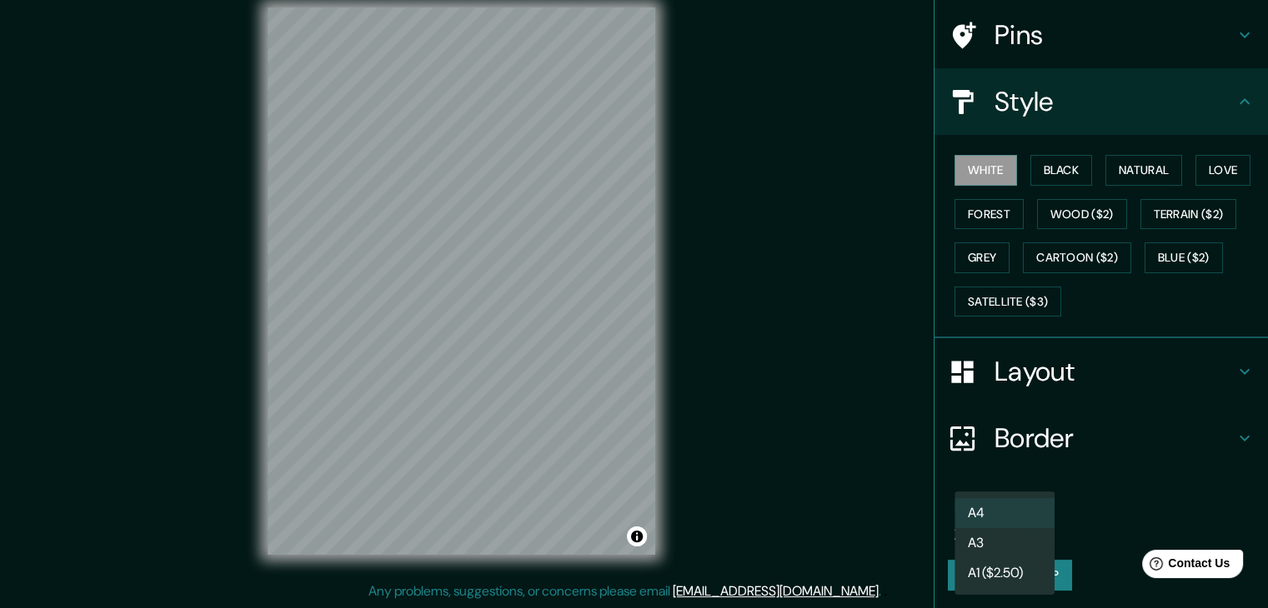
click at [991, 528] on body "Mappin Location Querétaro, Querétaro, México Pins Style White Black Natural Lov…" at bounding box center [634, 285] width 1268 height 608
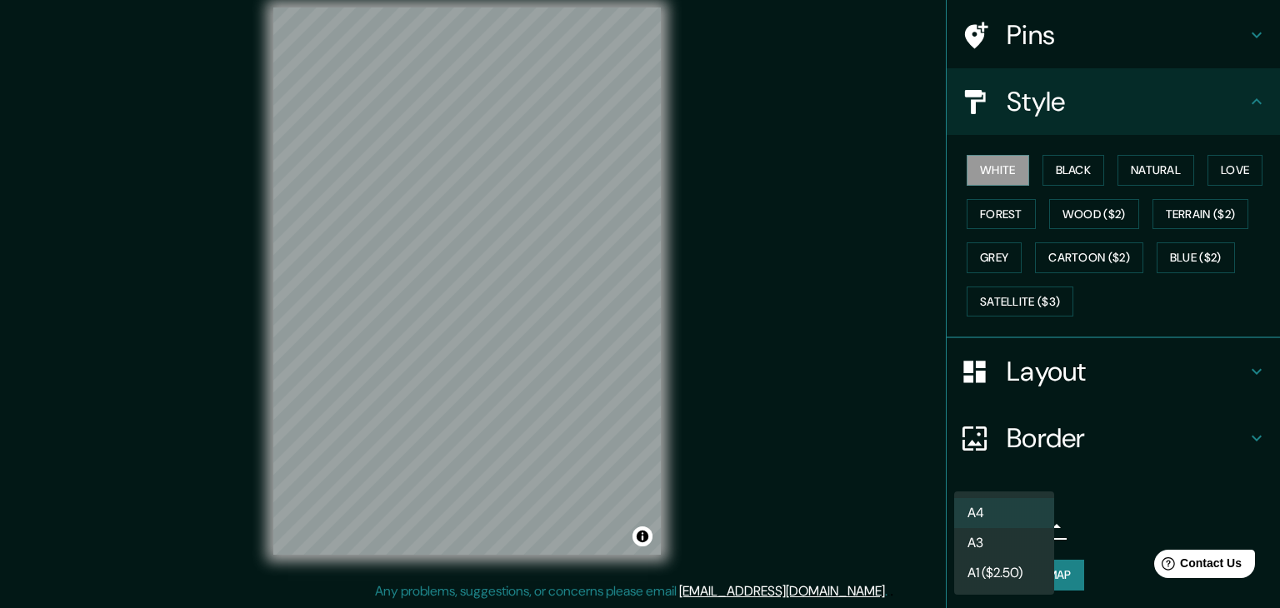
click at [1020, 534] on li "A3" at bounding box center [1004, 543] width 100 height 30
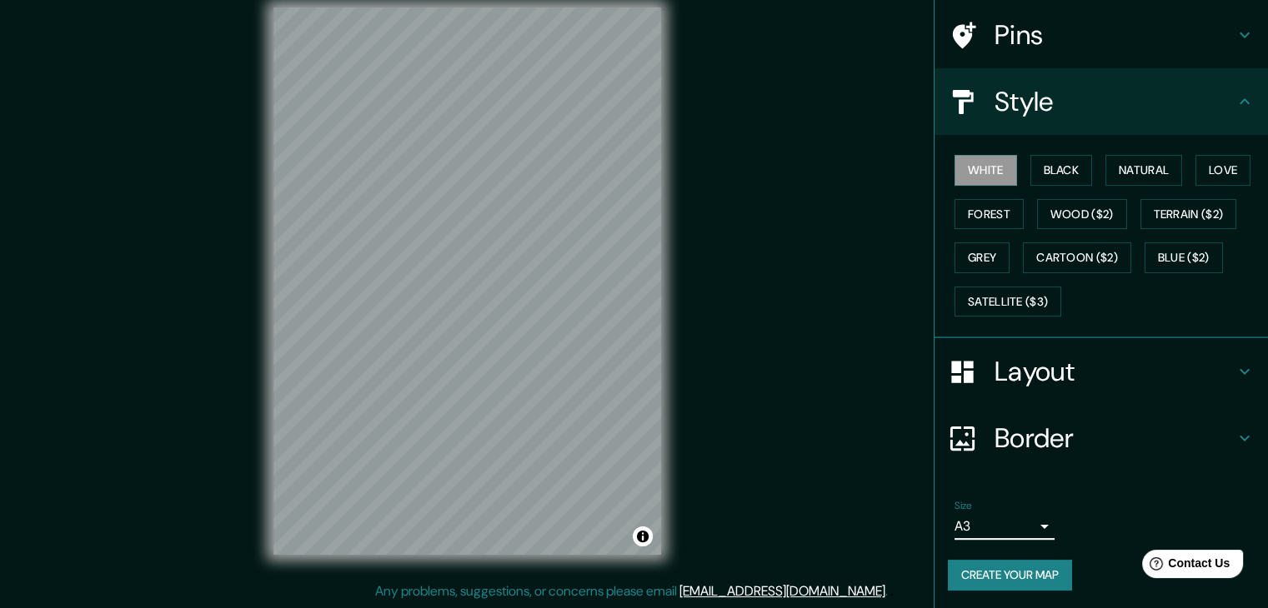
click at [1020, 528] on body "Mappin Location Querétaro, Querétaro, México Pins Style White Black Natural Lov…" at bounding box center [634, 285] width 1268 height 608
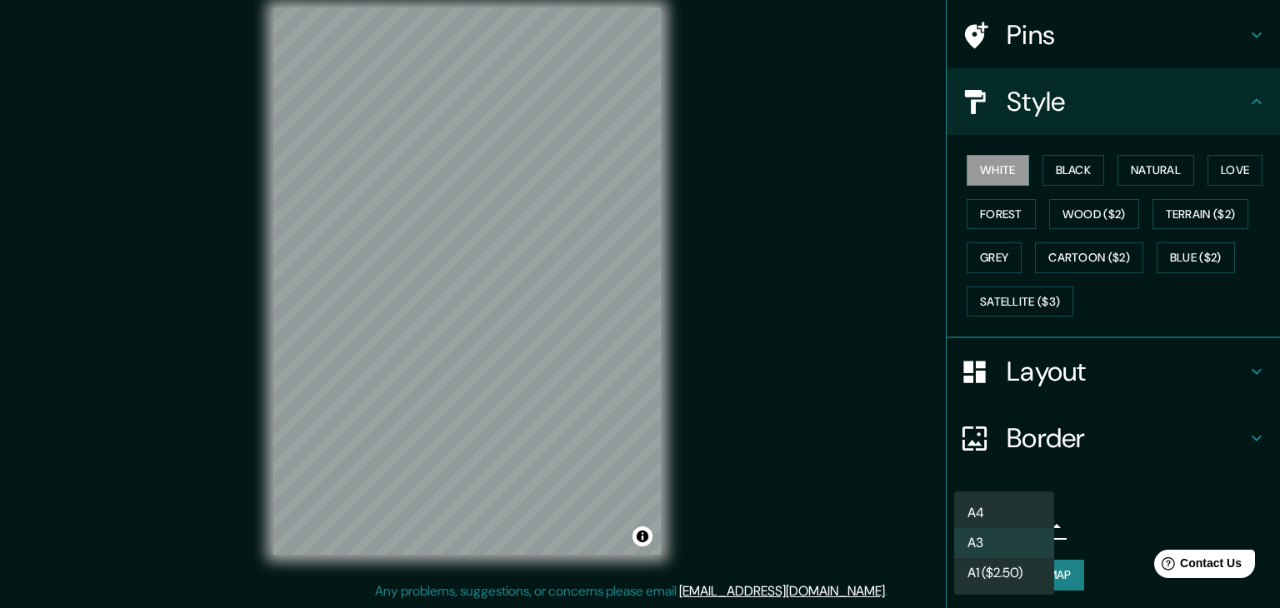
click at [1017, 518] on li "A4" at bounding box center [1004, 513] width 100 height 30
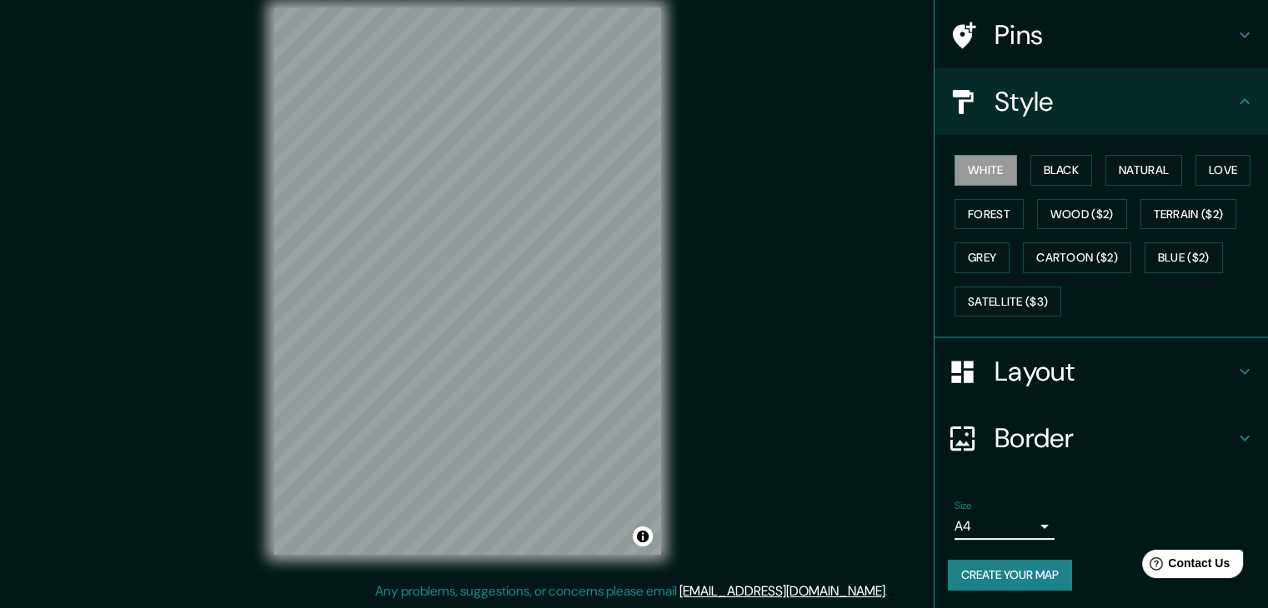
click at [1053, 433] on h4 "Border" at bounding box center [1114, 438] width 240 height 33
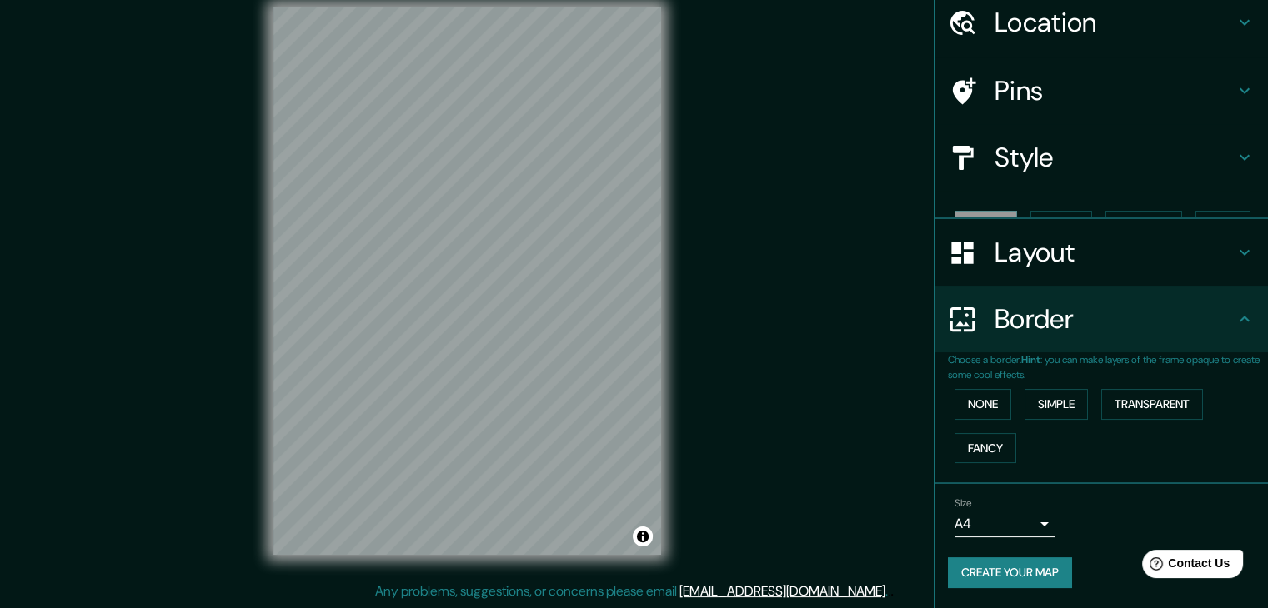
scroll to position [35, 0]
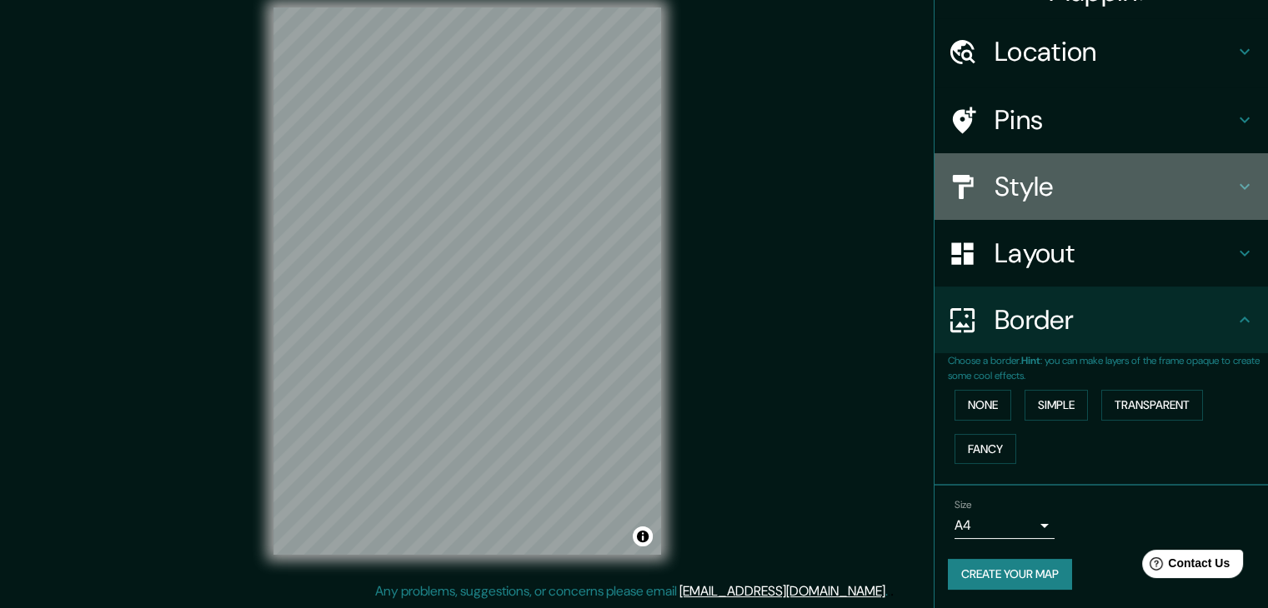
click at [1060, 213] on div "Style" at bounding box center [1100, 186] width 333 height 67
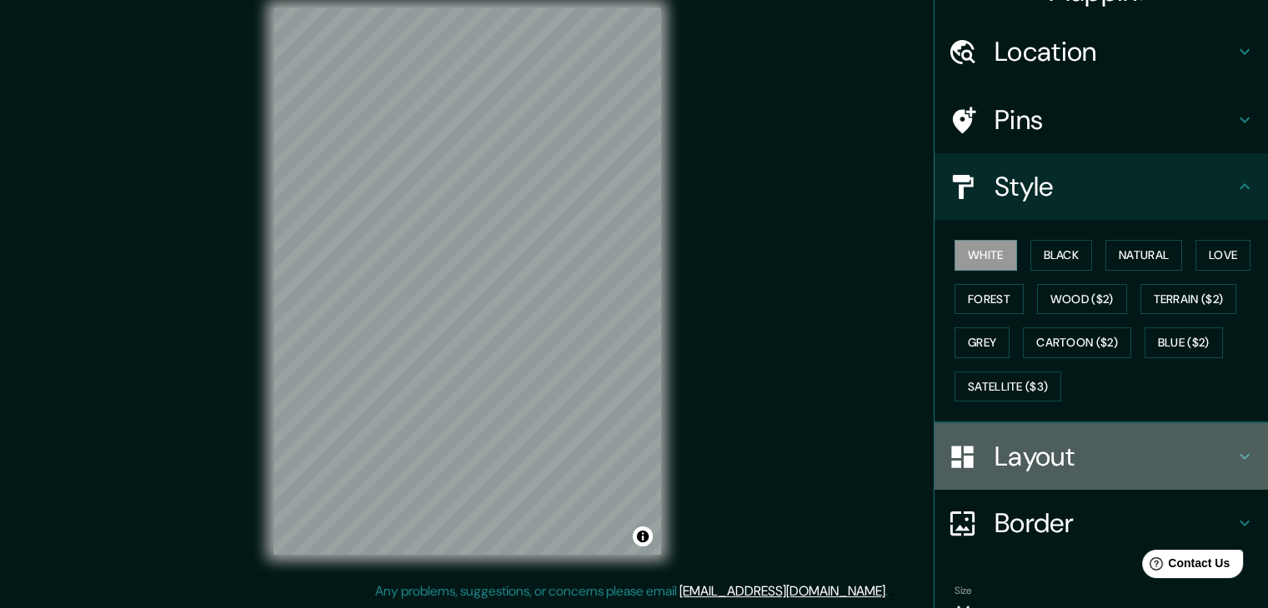
click at [1030, 481] on div "Layout" at bounding box center [1100, 456] width 333 height 67
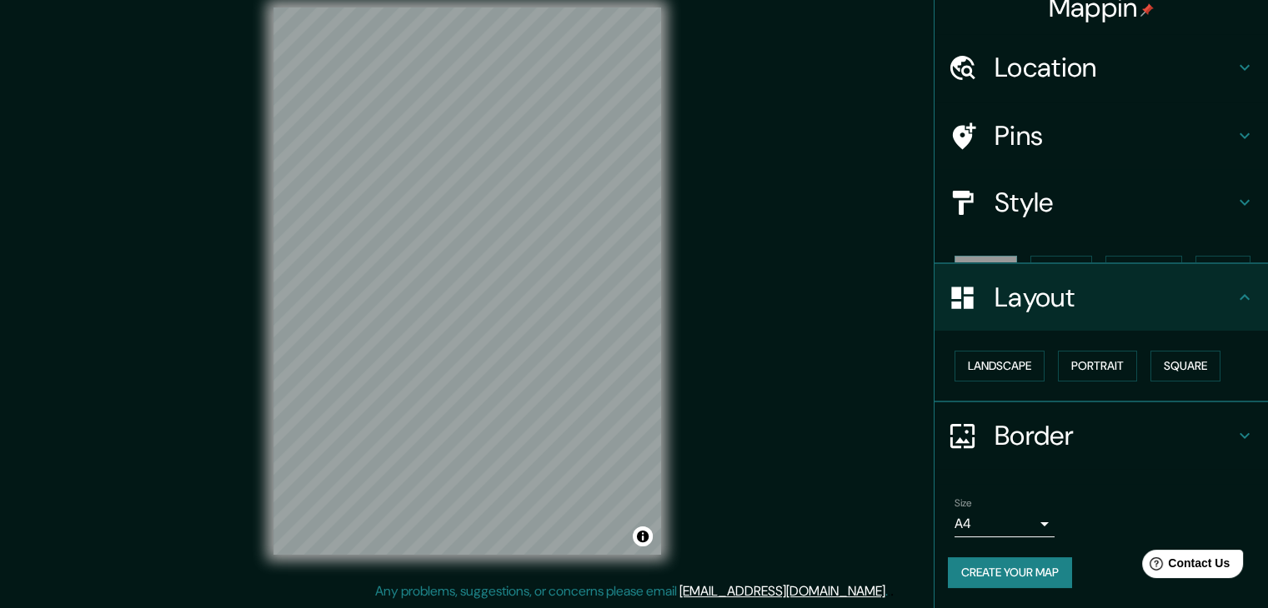
scroll to position [0, 0]
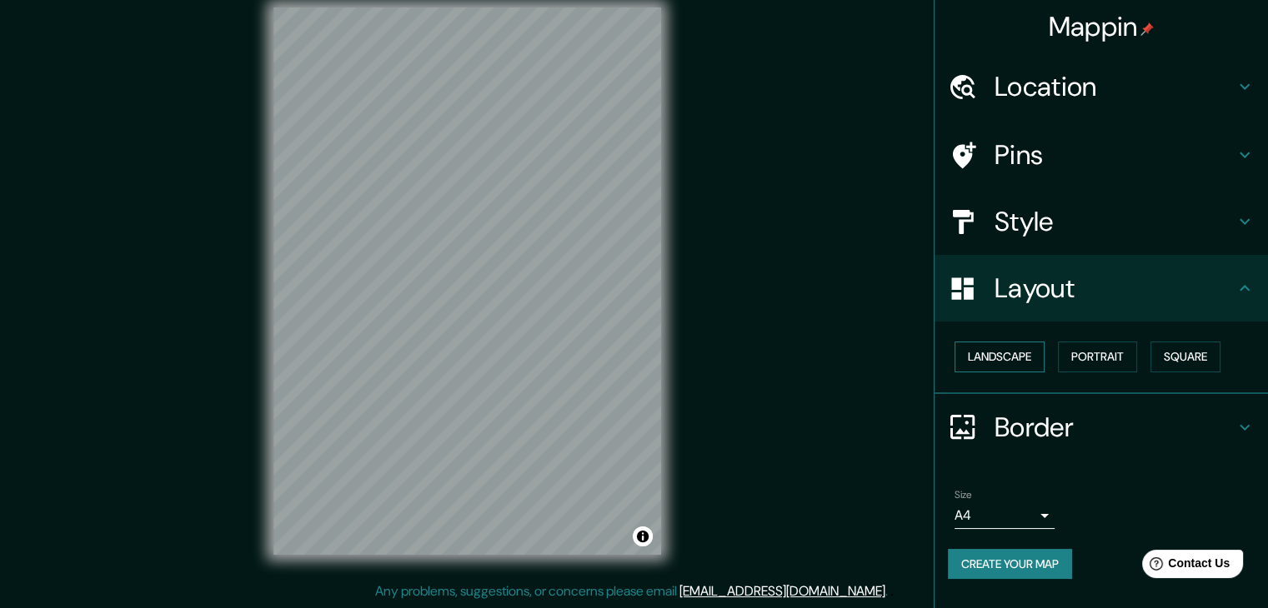
click at [1017, 348] on button "Landscape" at bounding box center [999, 357] width 90 height 31
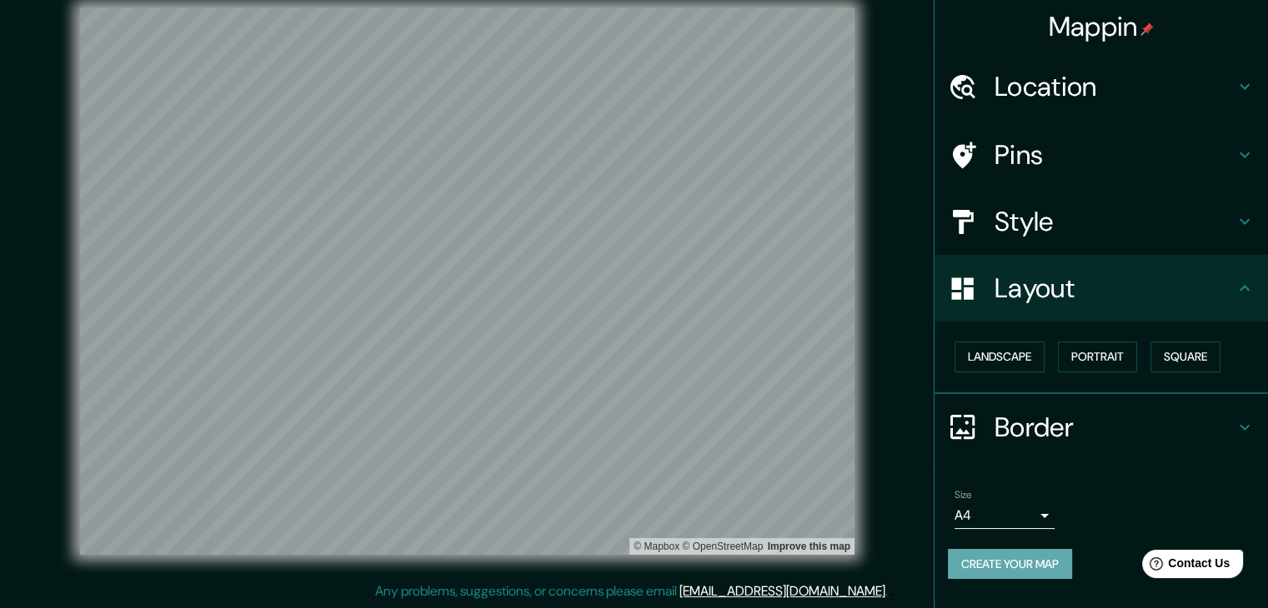
click at [1043, 563] on button "Create your map" at bounding box center [1010, 564] width 124 height 31
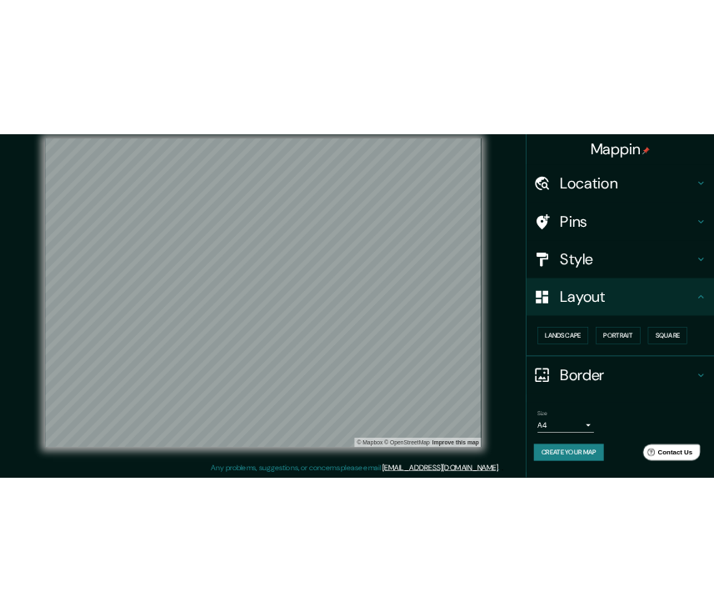
scroll to position [18, 0]
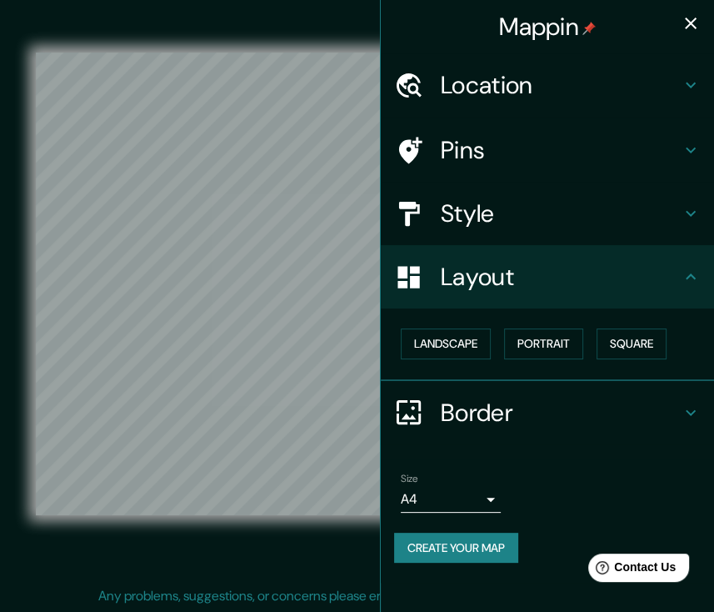
click at [487, 491] on body "Mappin Location Querétaro, Querétaro, México Pins Style Layout Landscape Portra…" at bounding box center [357, 288] width 714 height 612
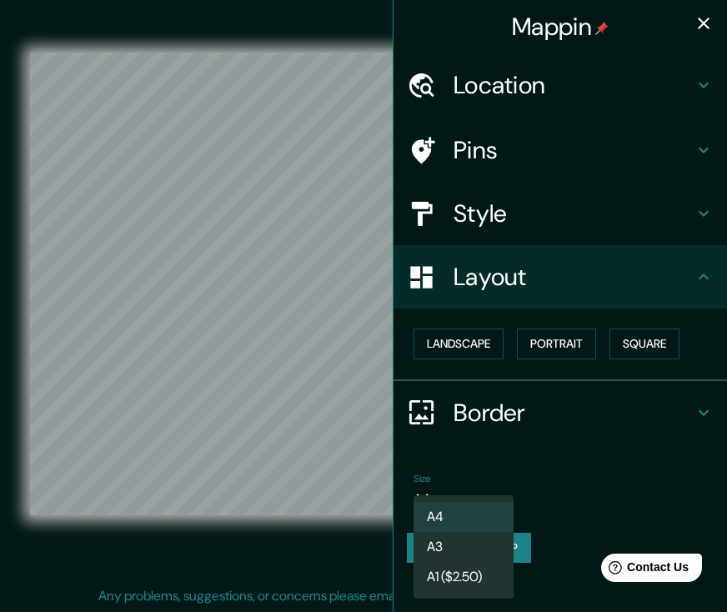
click at [487, 491] on div at bounding box center [363, 306] width 727 height 612
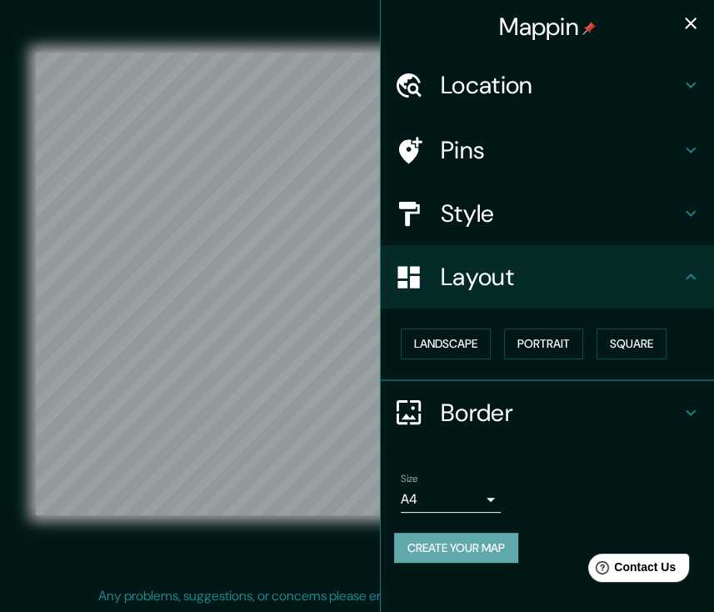
click at [467, 544] on button "Create your map" at bounding box center [456, 548] width 124 height 31
